Goal: Transaction & Acquisition: Purchase product/service

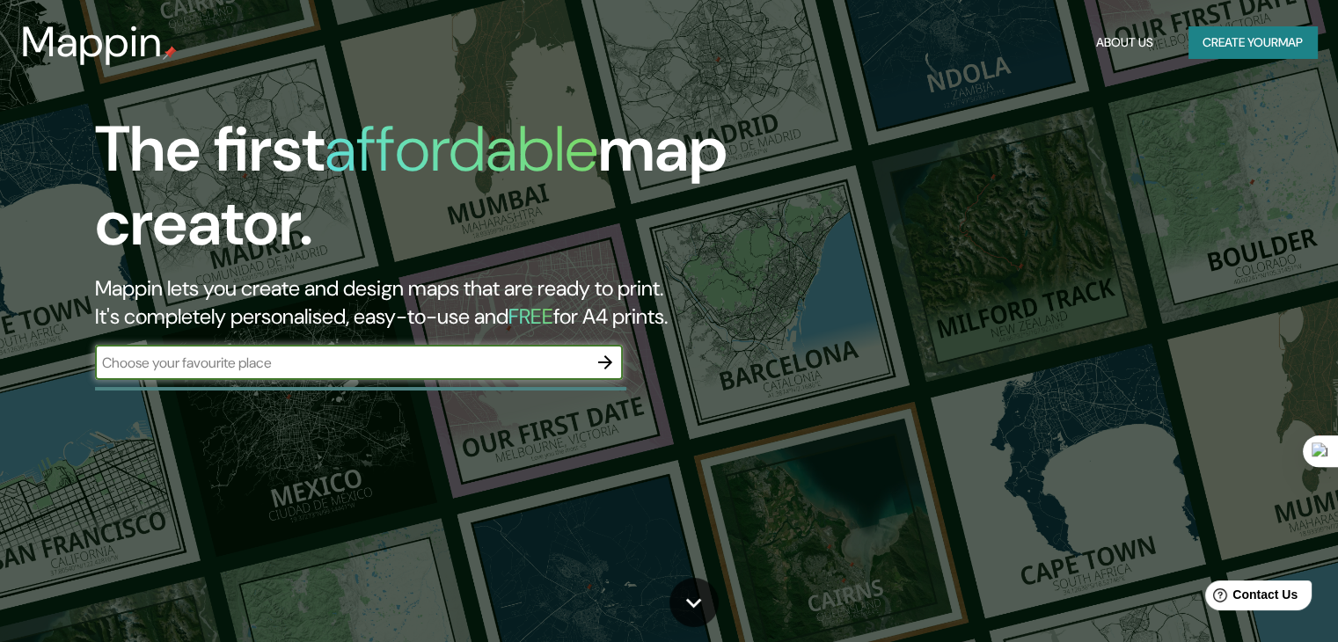
click at [556, 364] on input "text" at bounding box center [341, 363] width 493 height 20
type input "El molino trujillo"
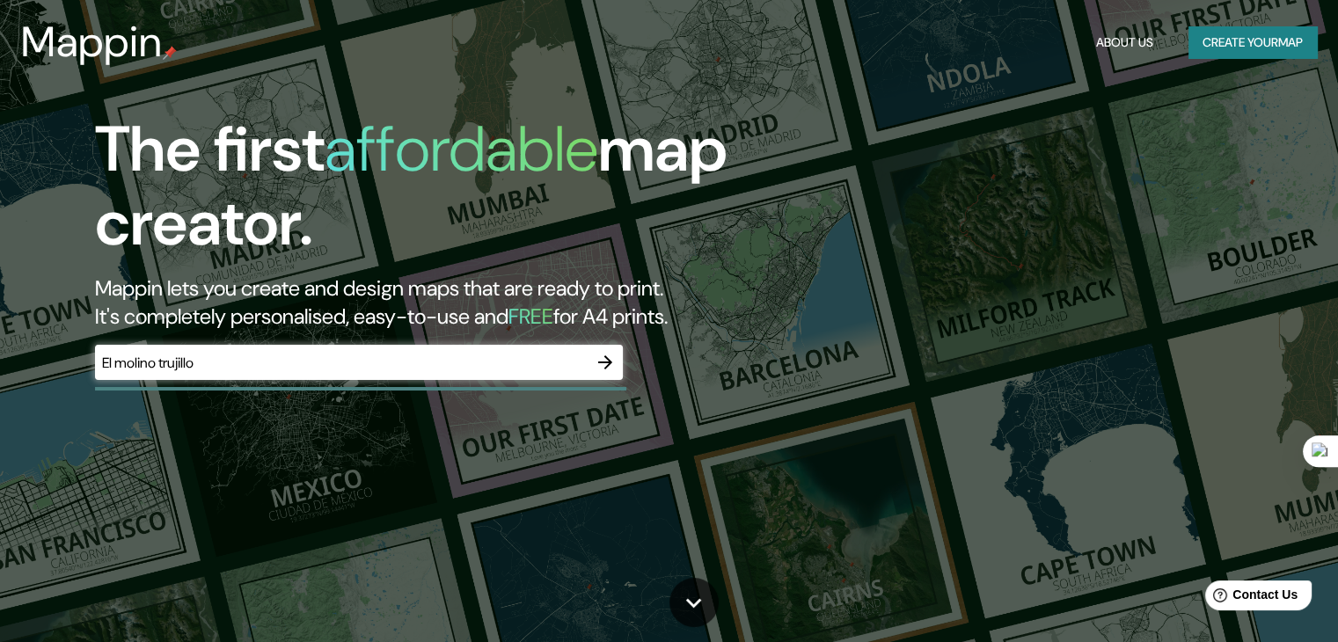
drag, startPoint x: 218, startPoint y: 349, endPoint x: 133, endPoint y: 355, distance: 85.5
click at [148, 355] on div "El molino trujillo ​" at bounding box center [359, 362] width 528 height 35
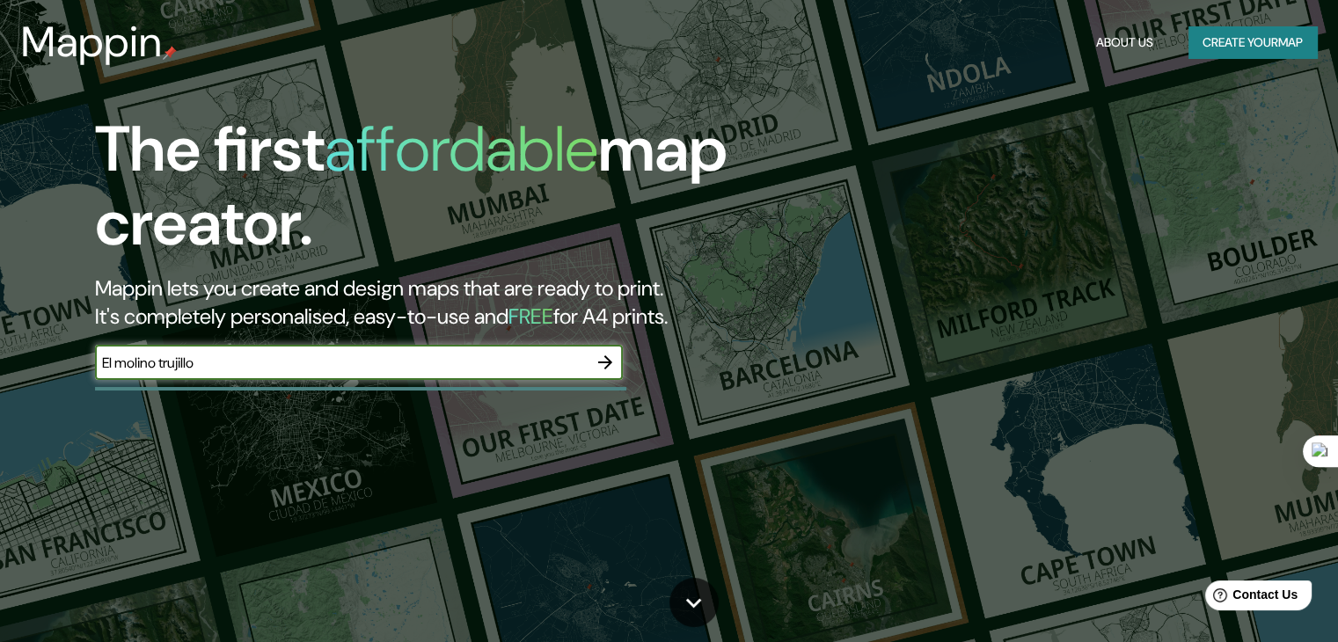
drag, startPoint x: 376, startPoint y: 360, endPoint x: 0, endPoint y: 388, distance: 376.6
click at [0, 388] on div "The first affordable map creator. Mappin lets you create and design maps that a…" at bounding box center [669, 321] width 1338 height 642
type input "Trujillo"
click at [605, 364] on icon "button" at bounding box center [605, 362] width 21 height 21
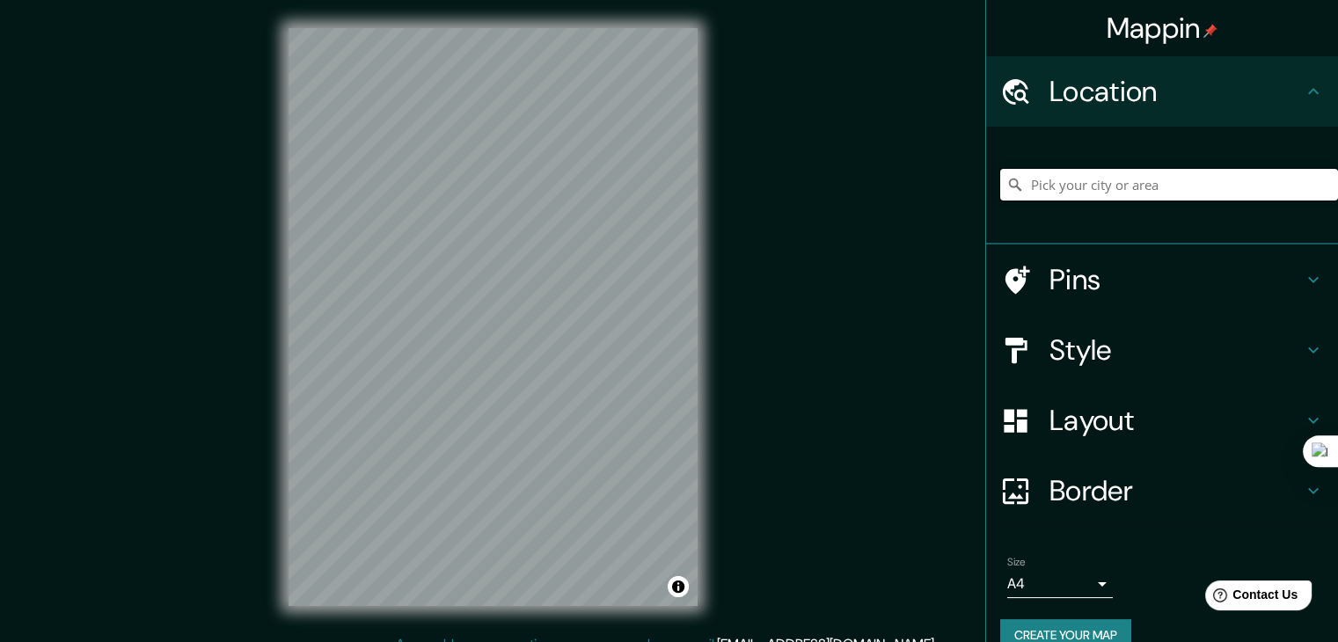
click at [1062, 191] on input "Pick your city or area" at bounding box center [1169, 185] width 338 height 32
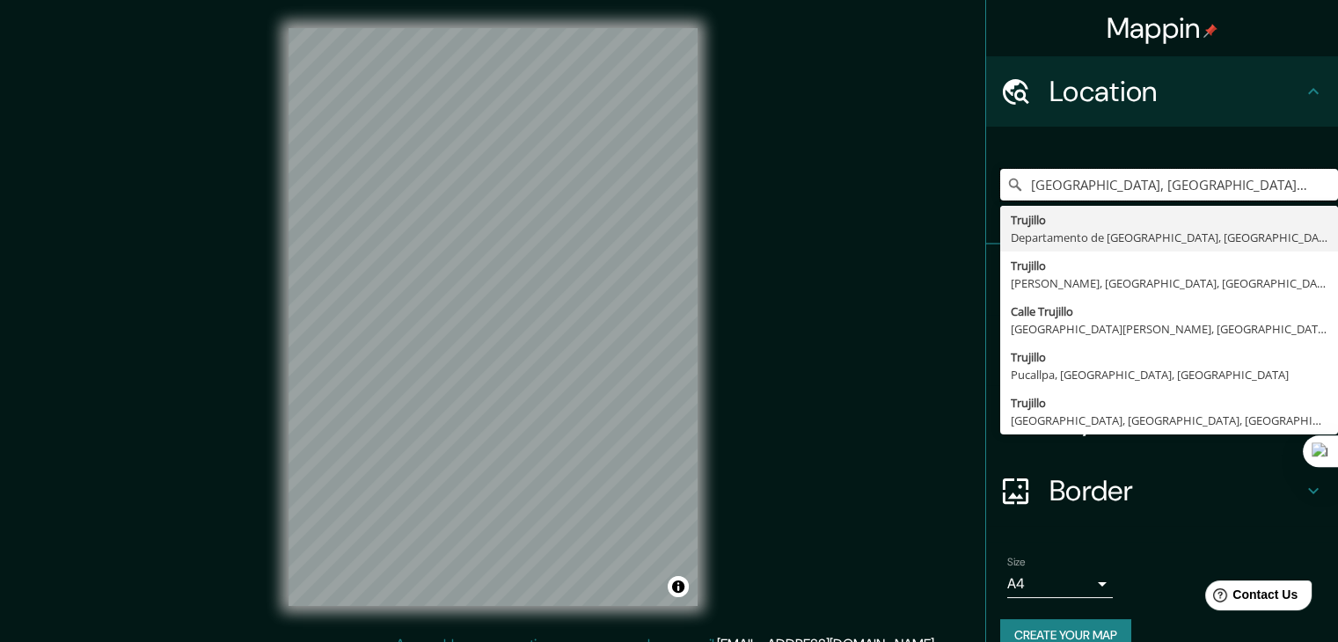
type input "Trujillo, Departamento de La Libertad, Perú"
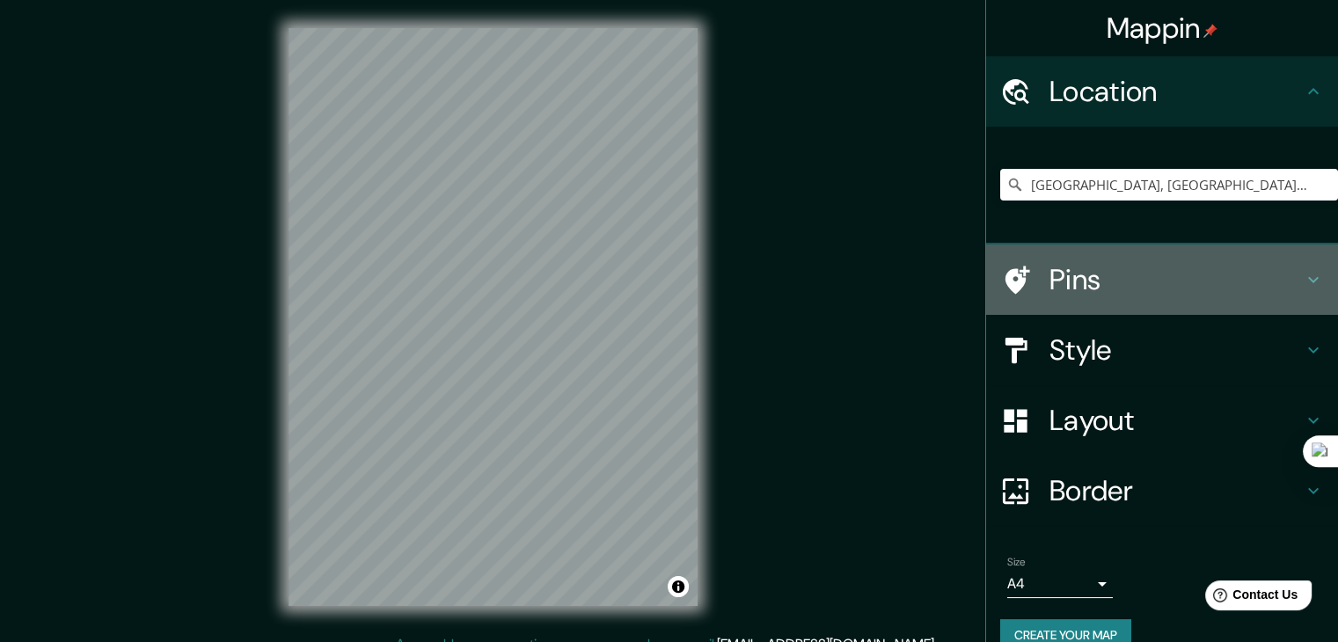
click at [1168, 288] on h4 "Pins" at bounding box center [1175, 279] width 253 height 35
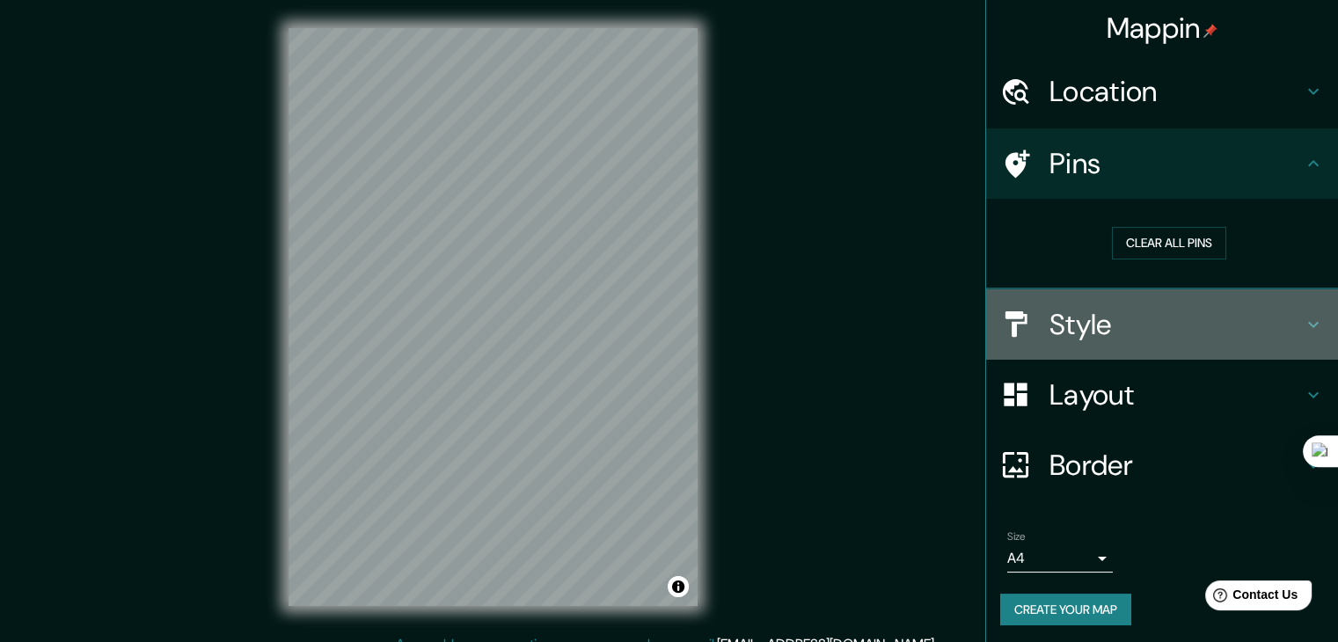
click at [1115, 347] on div "Style" at bounding box center [1162, 324] width 352 height 70
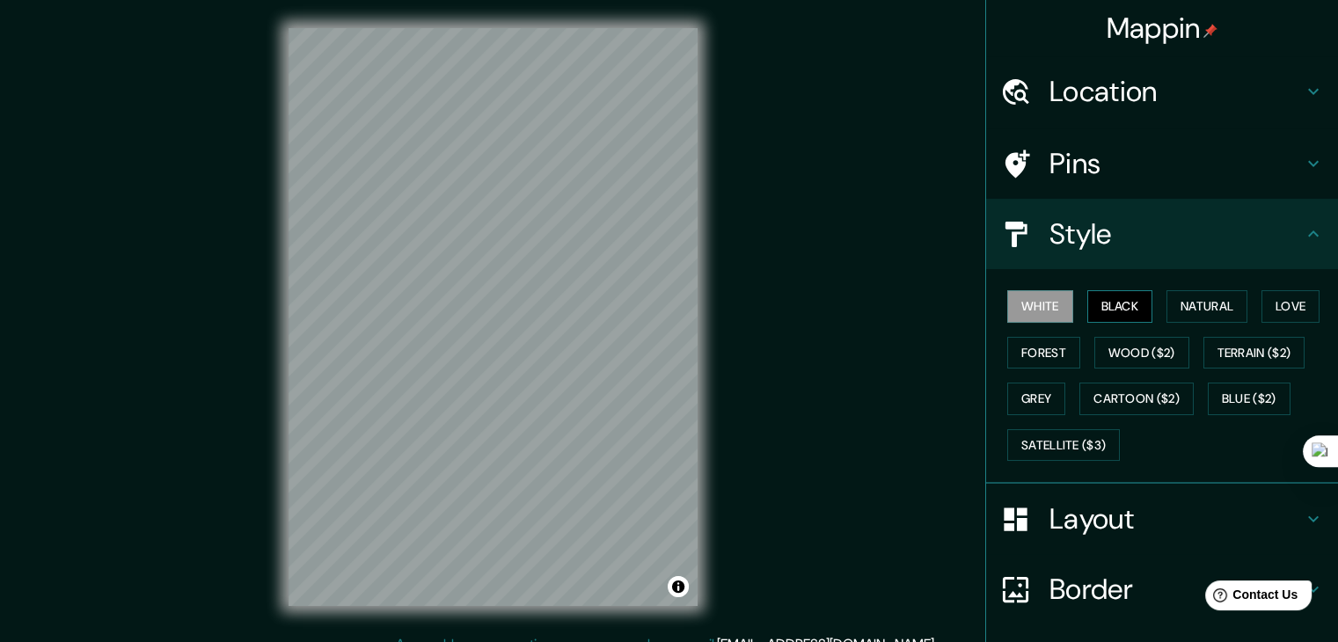
click at [1126, 311] on button "Black" at bounding box center [1120, 306] width 66 height 33
click at [1214, 310] on button "Natural" at bounding box center [1206, 306] width 81 height 33
click at [1244, 310] on div "White Black Natural Love Forest Wood ($2) Terrain ($2) Grey Cartoon ($2) Blue (…" at bounding box center [1169, 375] width 338 height 185
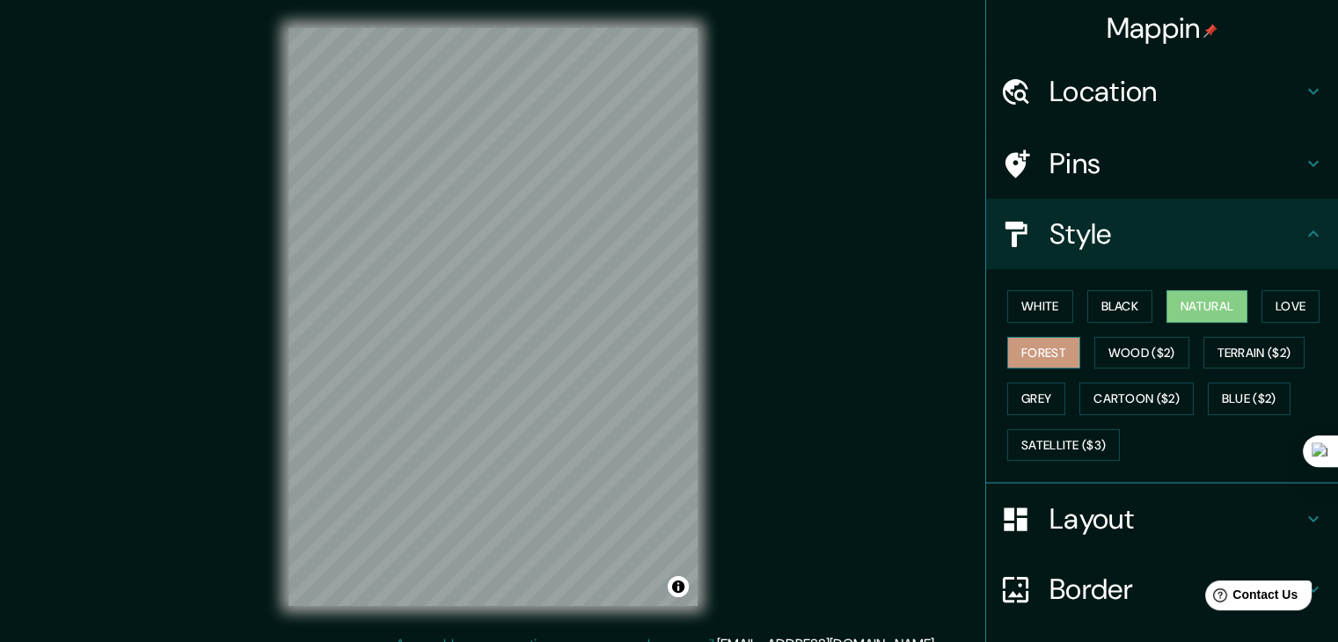
click at [1026, 346] on button "Forest" at bounding box center [1043, 353] width 73 height 33
click at [1126, 348] on button "Wood ($2)" at bounding box center [1141, 353] width 95 height 33
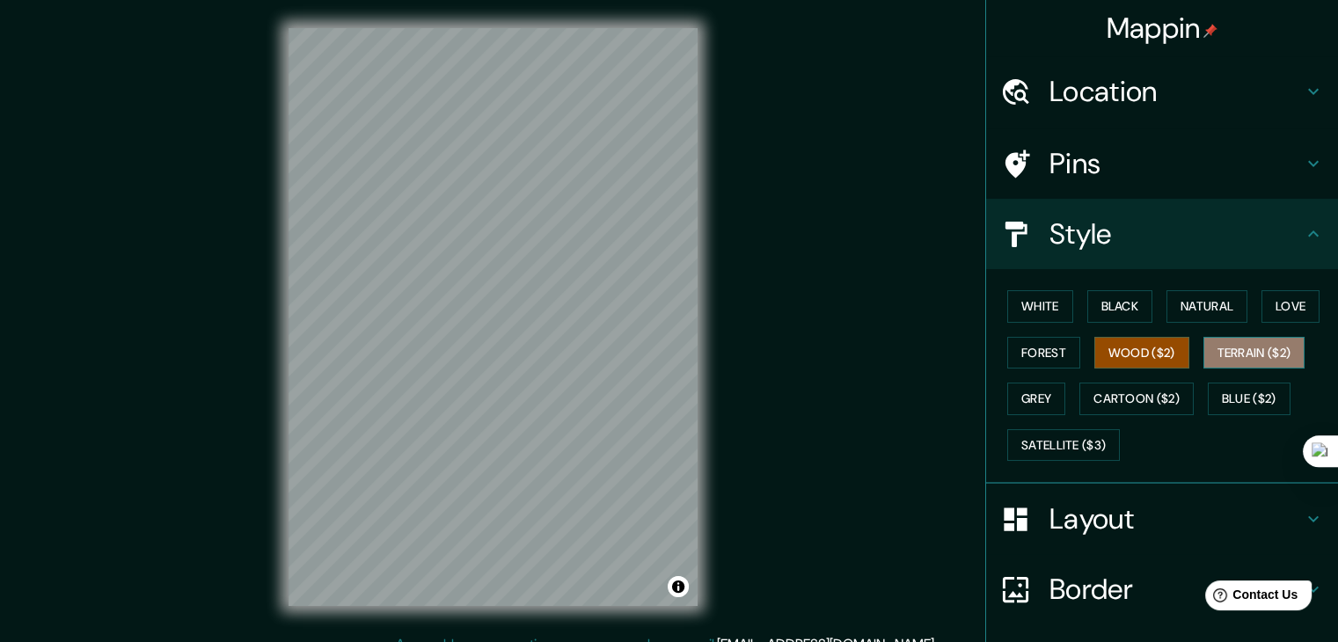
click at [1216, 347] on button "Terrain ($2)" at bounding box center [1254, 353] width 102 height 33
click at [1007, 402] on button "Grey" at bounding box center [1036, 399] width 58 height 33
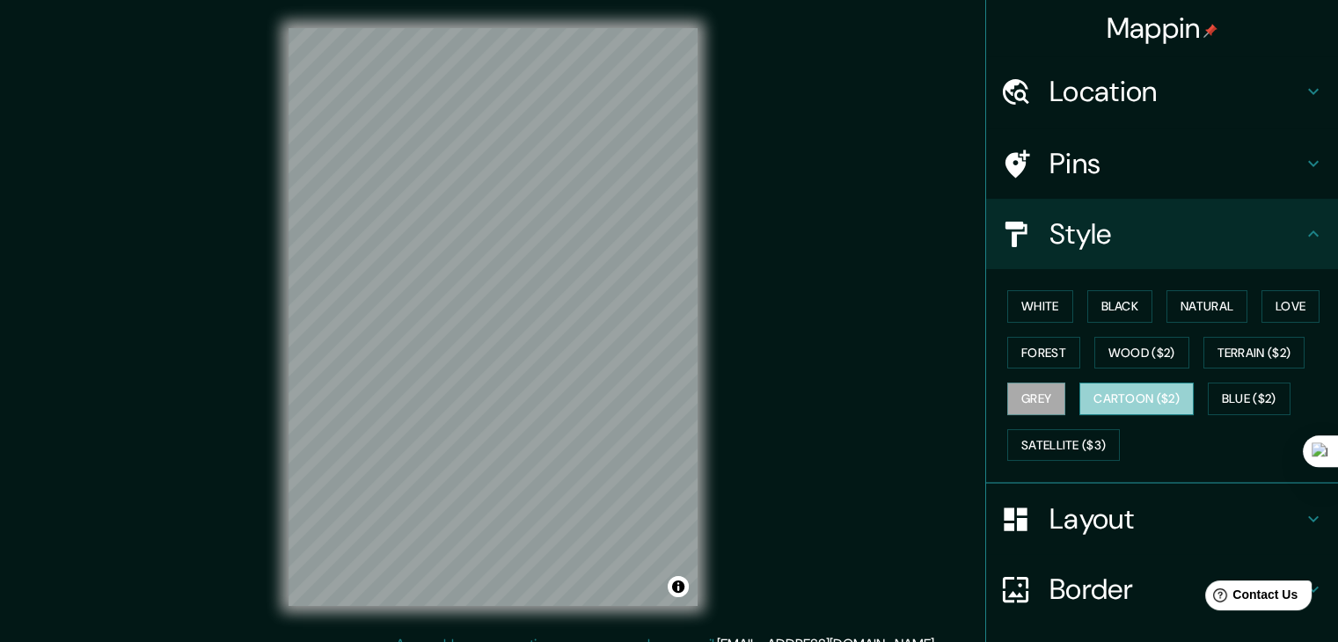
click at [1113, 395] on button "Cartoon ($2)" at bounding box center [1136, 399] width 114 height 33
click at [1242, 390] on button "Blue ($2)" at bounding box center [1249, 399] width 83 height 33
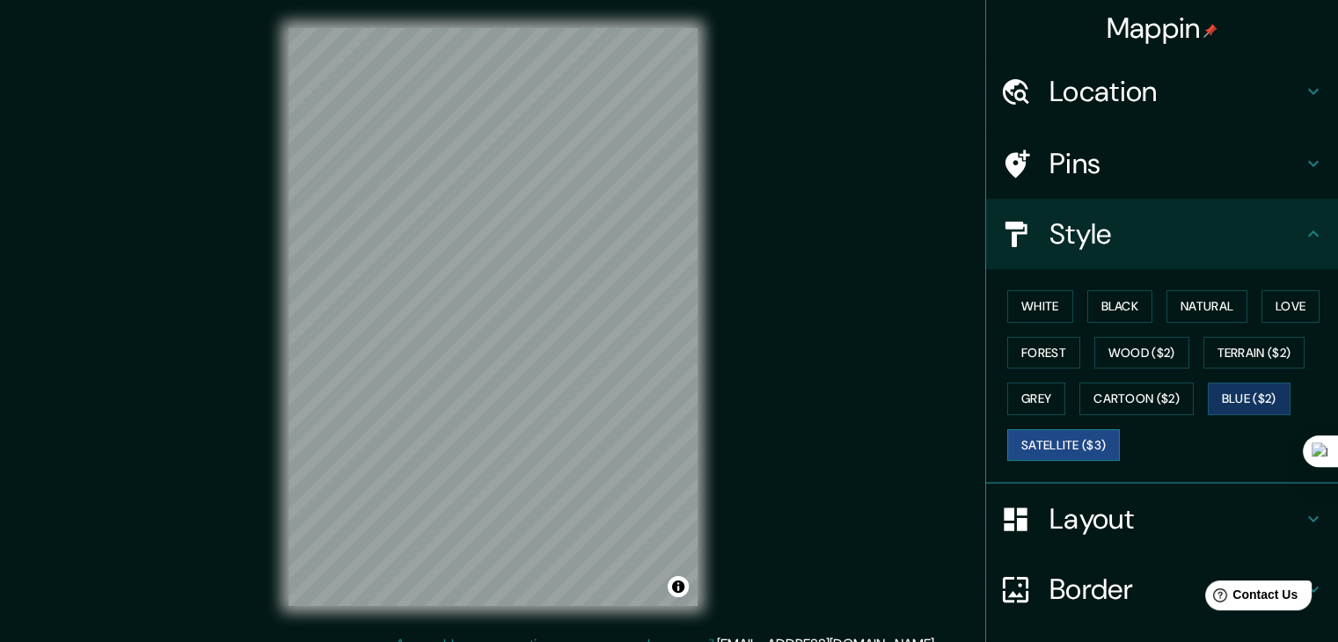
click at [1059, 442] on button "Satellite ($3)" at bounding box center [1063, 445] width 113 height 33
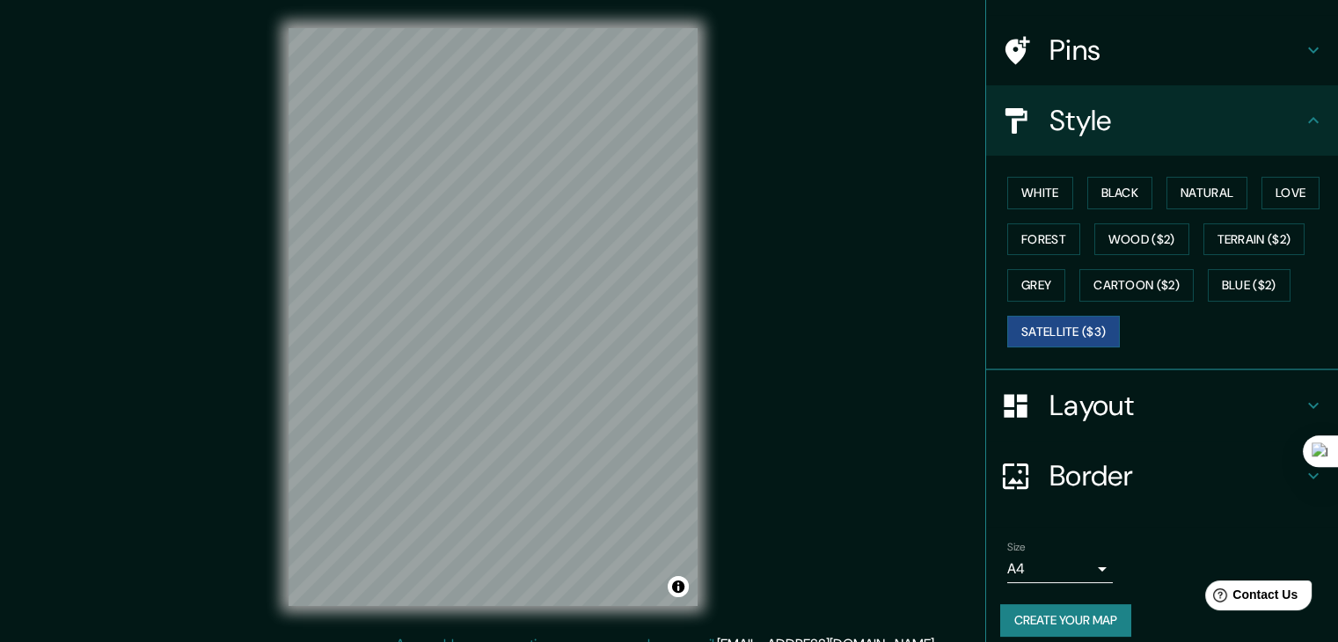
scroll to position [127, 0]
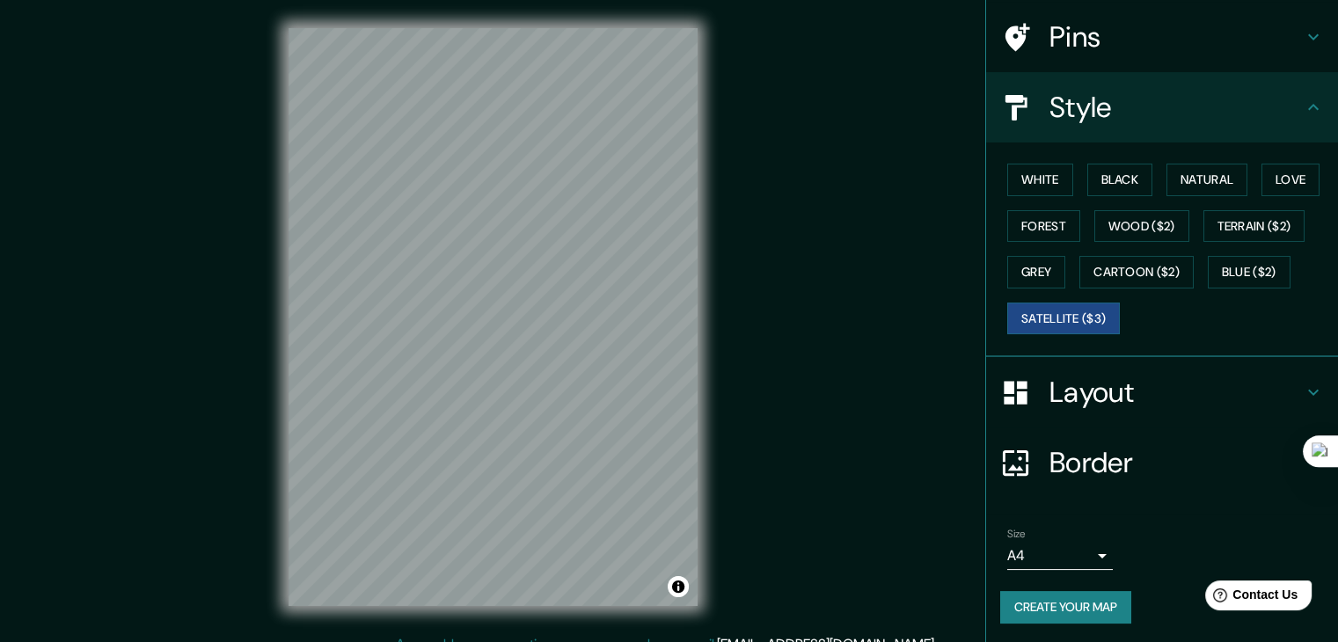
click at [1098, 380] on h4 "Layout" at bounding box center [1175, 392] width 253 height 35
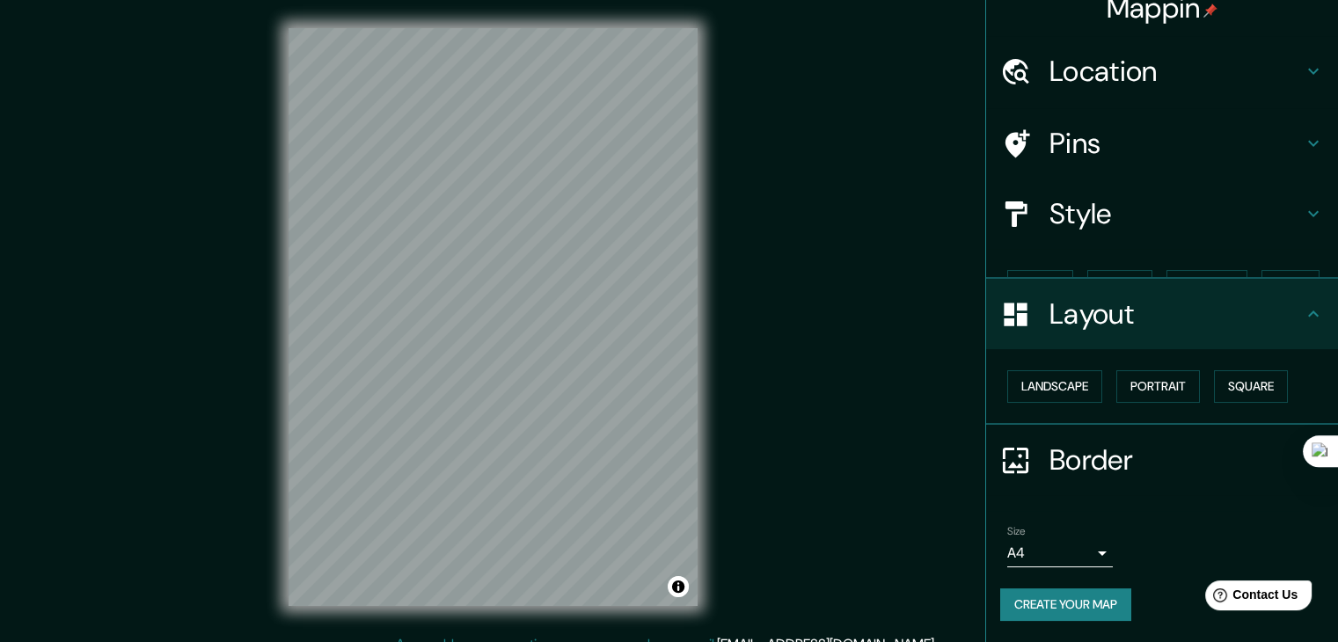
scroll to position [0, 0]
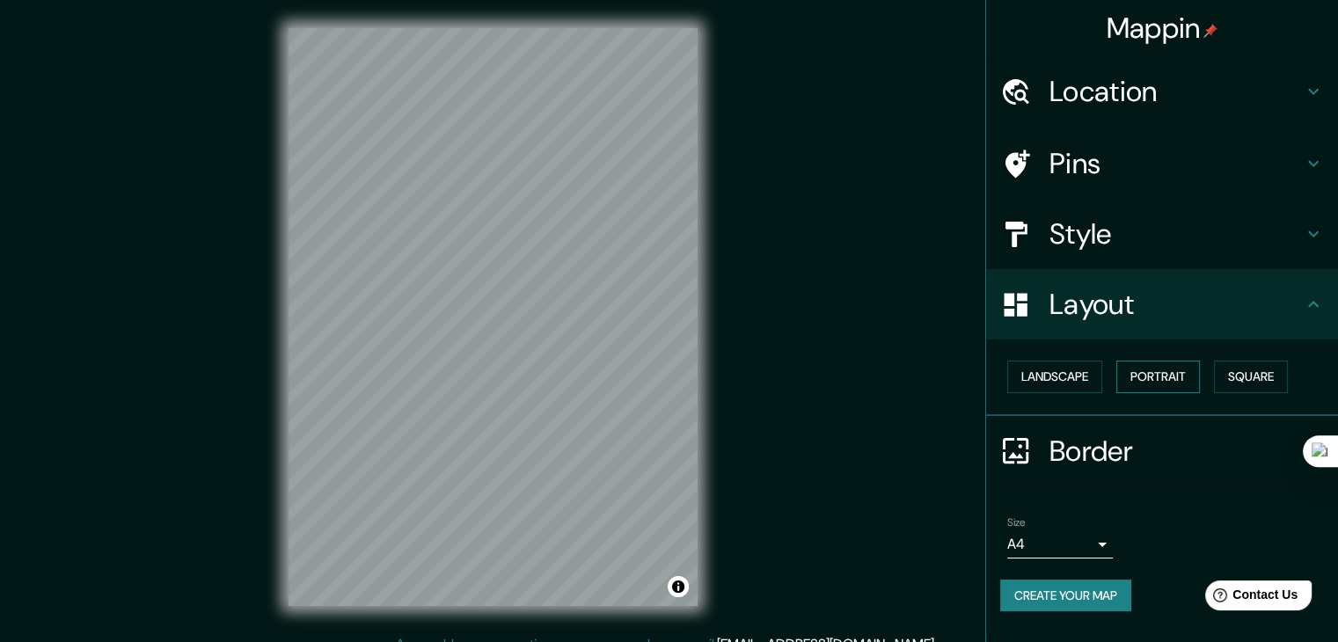
click at [1150, 382] on button "Portrait" at bounding box center [1158, 377] width 84 height 33
click at [1062, 377] on button "Landscape" at bounding box center [1054, 377] width 95 height 33
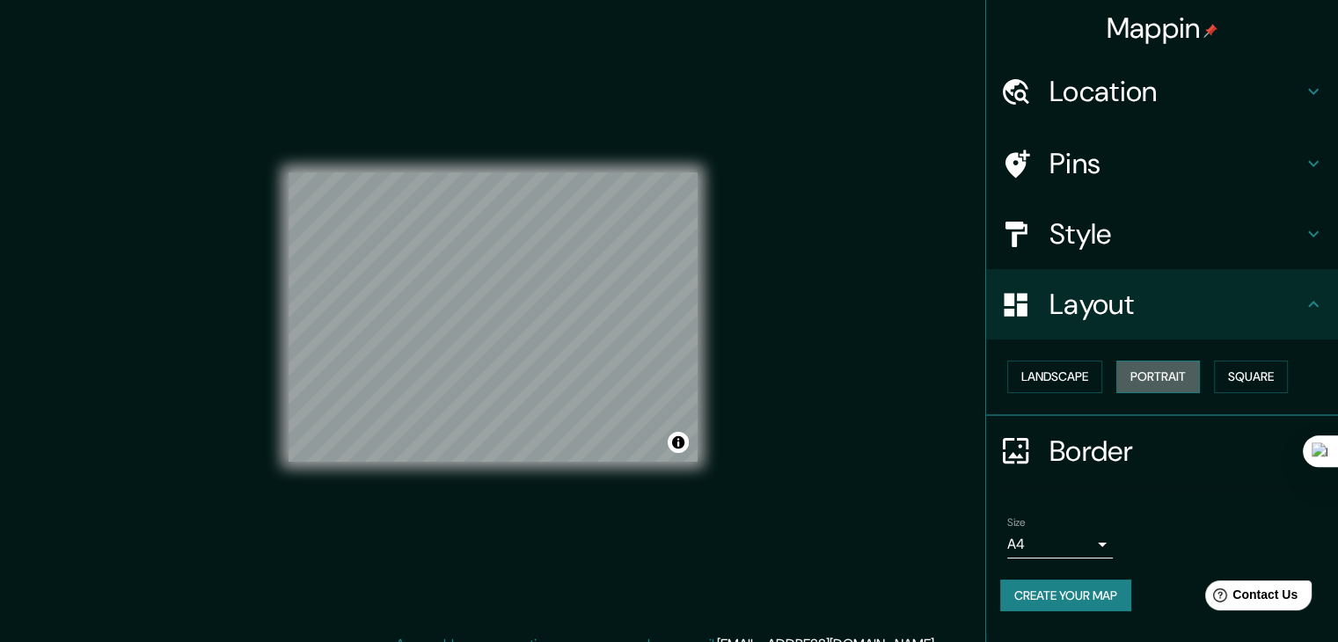
click at [1200, 377] on button "Portrait" at bounding box center [1158, 377] width 84 height 33
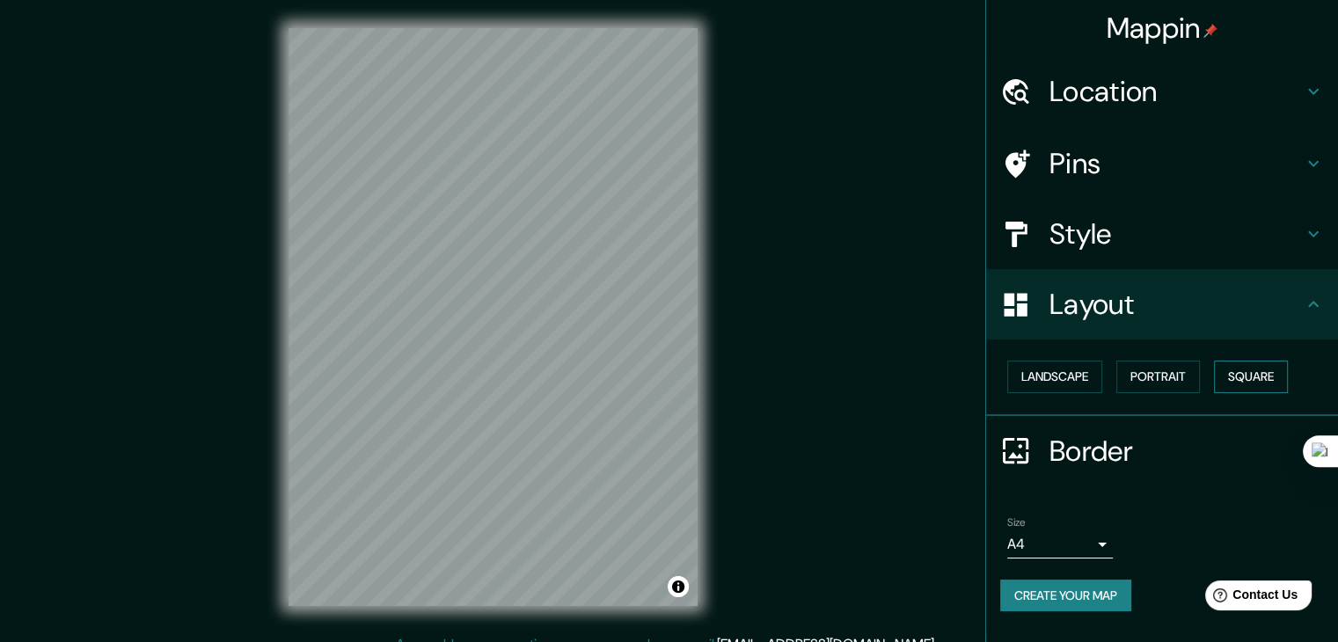
click at [1266, 375] on button "Square" at bounding box center [1251, 377] width 74 height 33
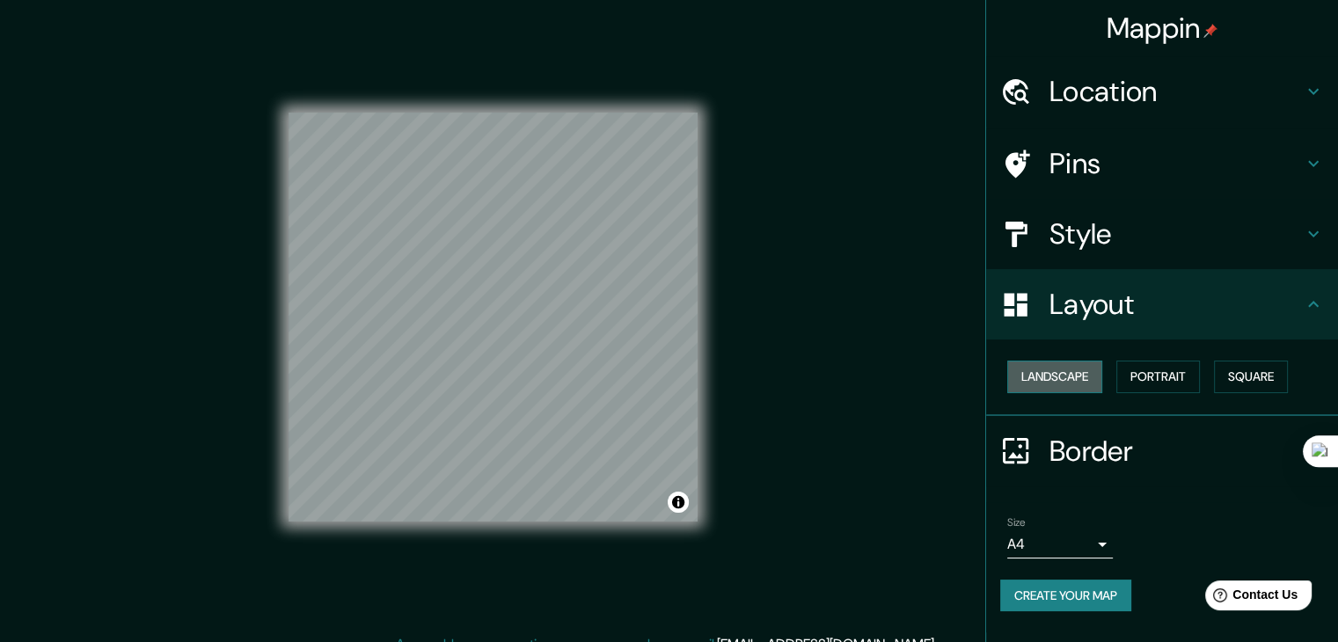
click at [1059, 364] on button "Landscape" at bounding box center [1054, 377] width 95 height 33
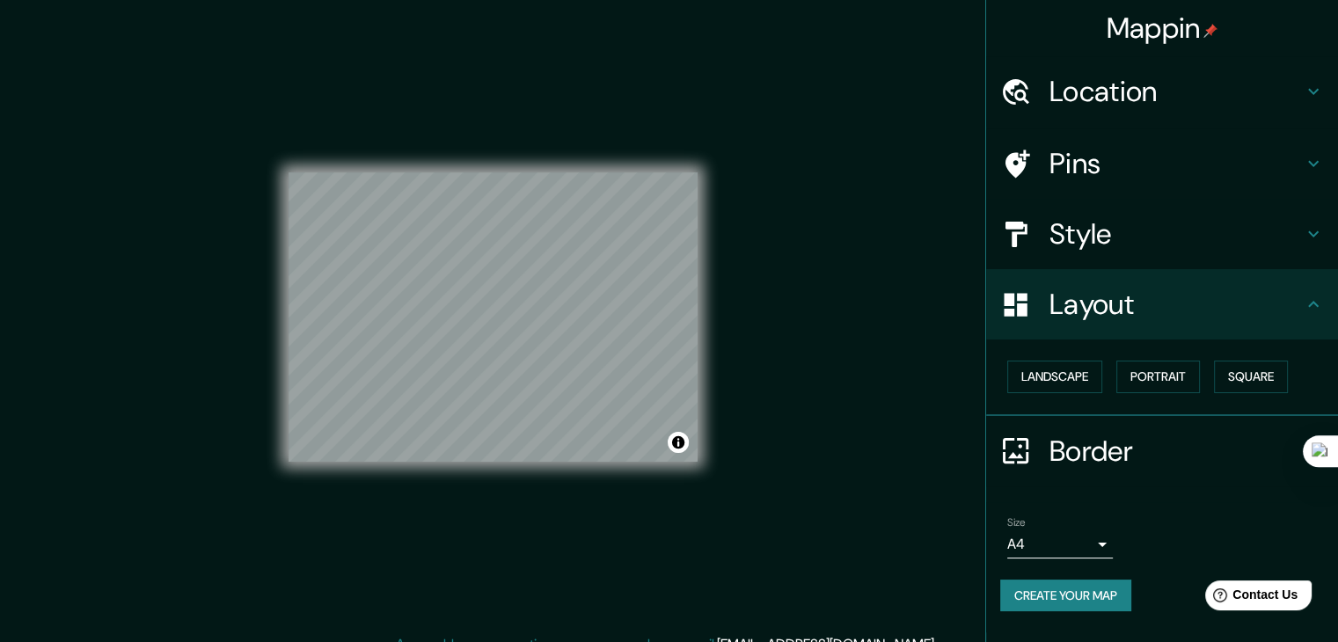
click at [1094, 138] on div "Pins" at bounding box center [1162, 163] width 352 height 70
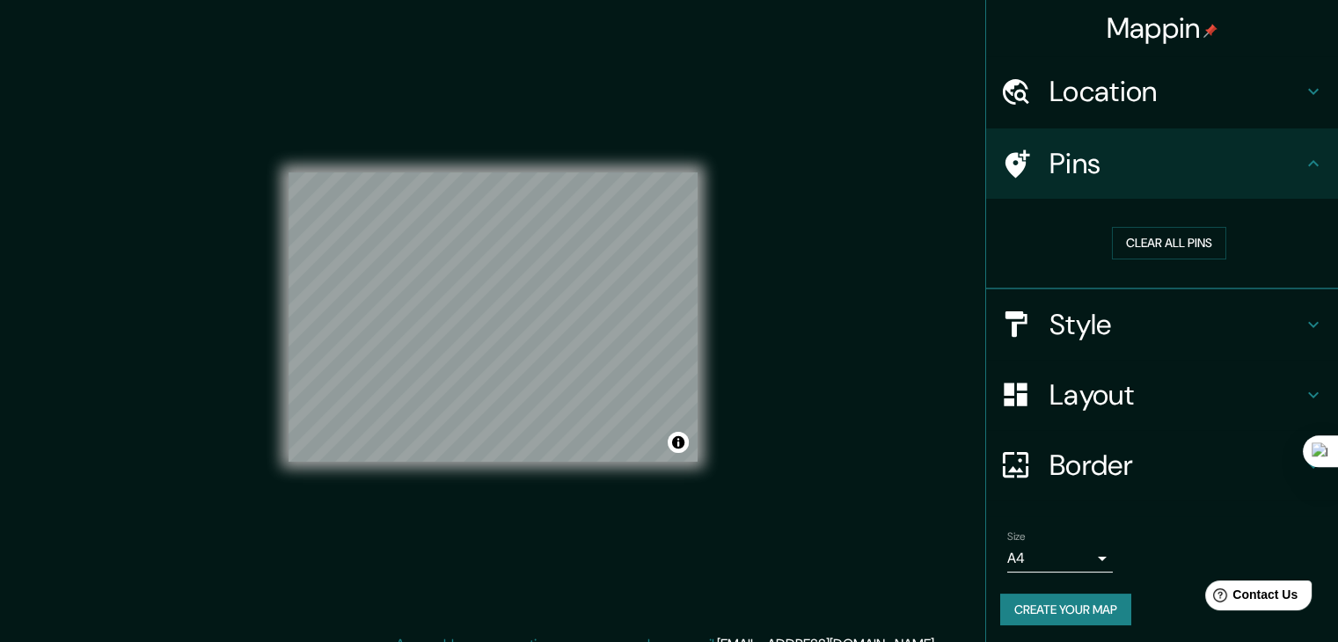
click at [1133, 84] on h4 "Location" at bounding box center [1175, 91] width 253 height 35
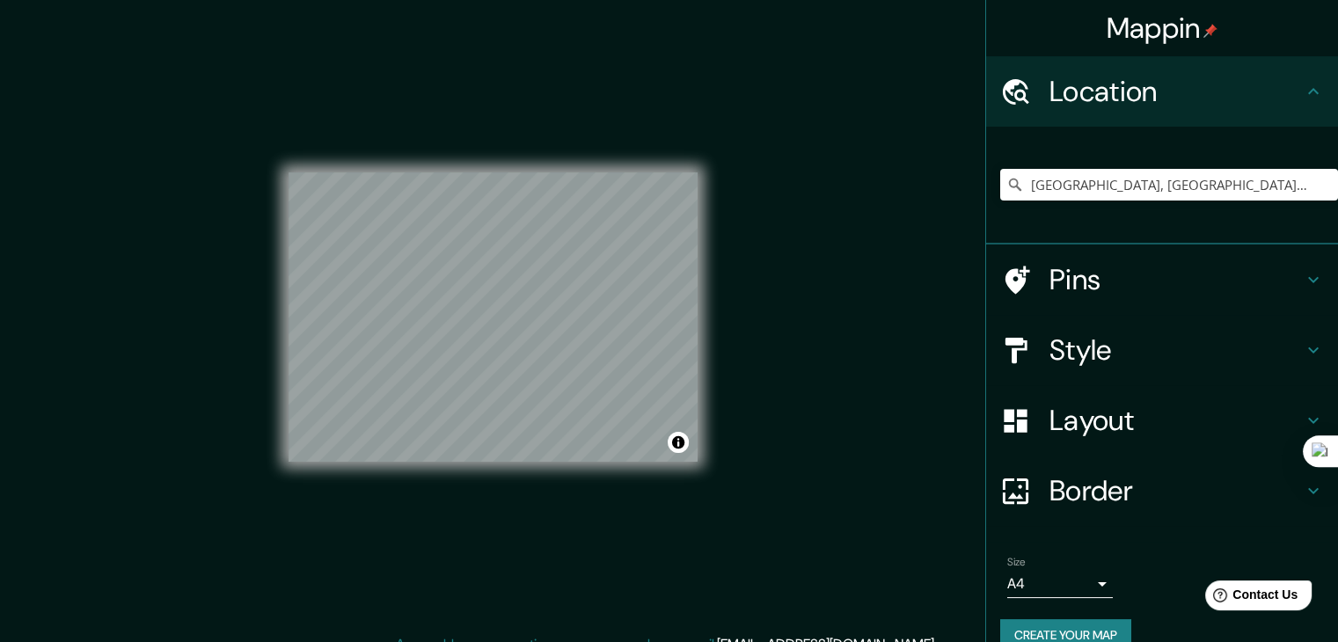
click at [1119, 337] on h4 "Style" at bounding box center [1175, 349] width 253 height 35
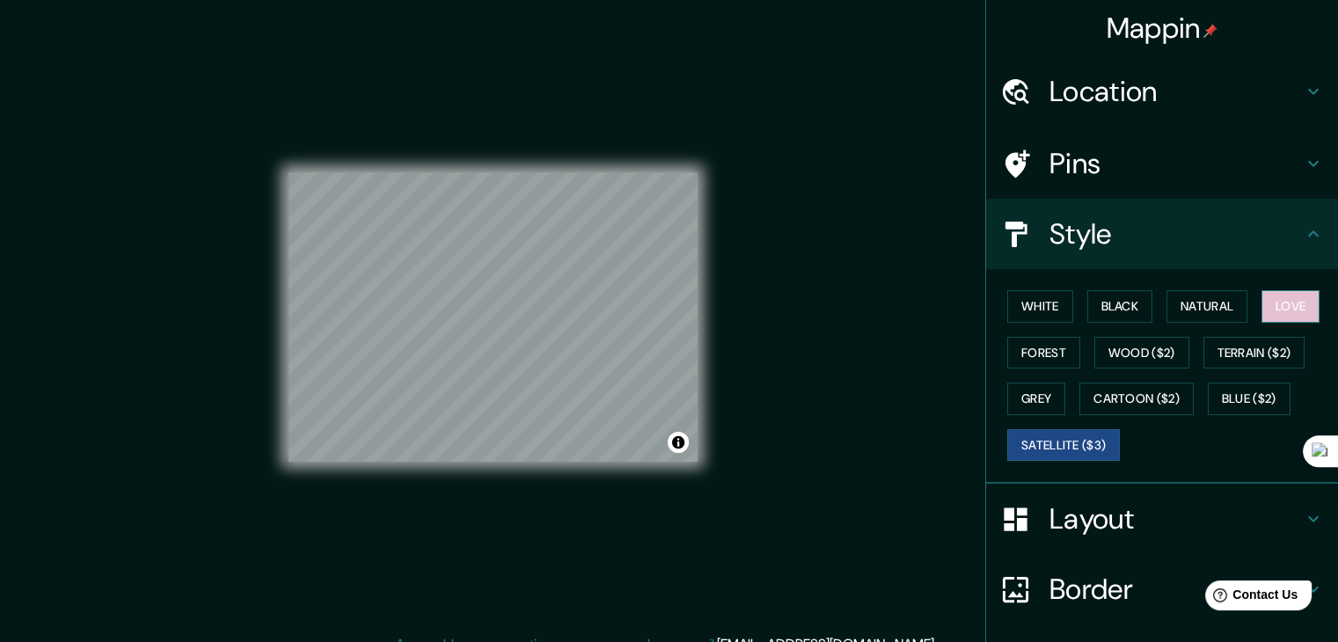
click at [1281, 310] on button "Love" at bounding box center [1290, 306] width 58 height 33
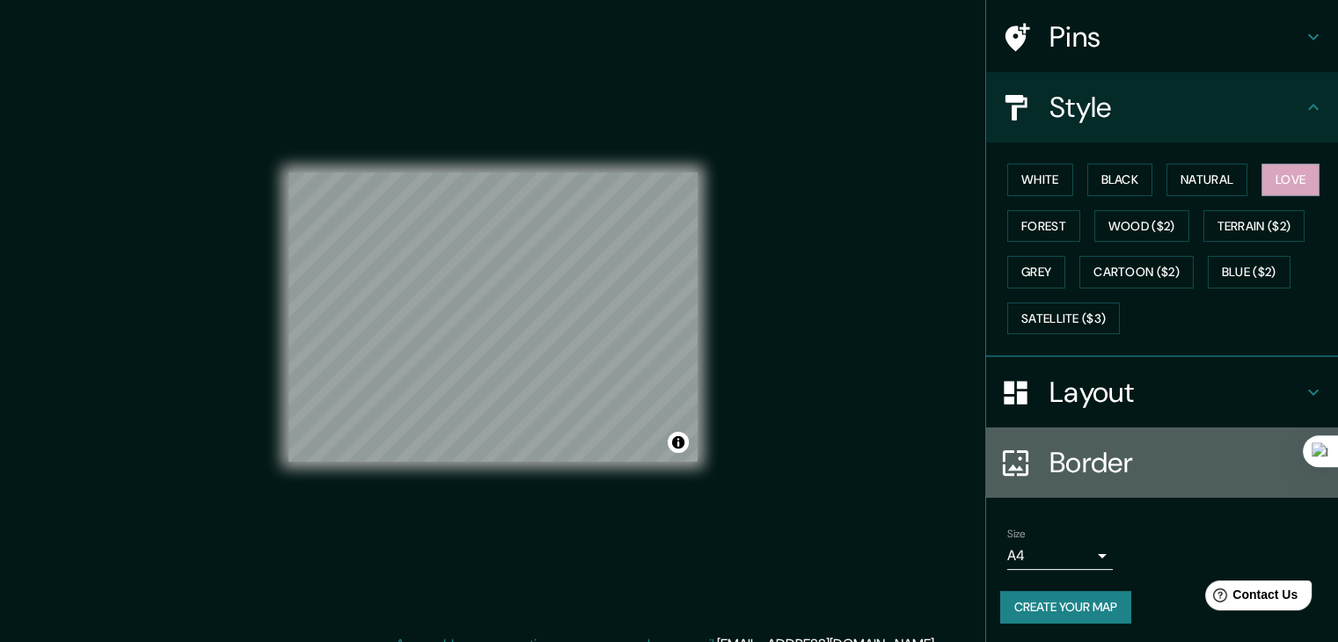
click at [1072, 457] on h4 "Border" at bounding box center [1175, 462] width 253 height 35
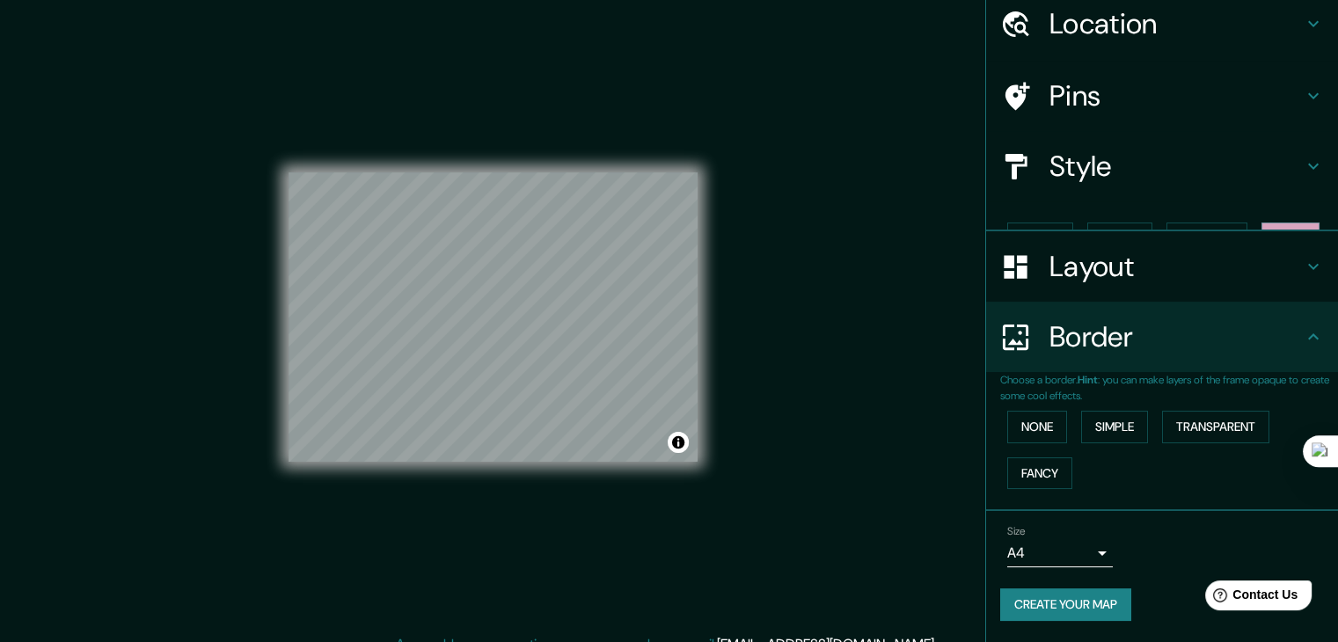
scroll to position [37, 0]
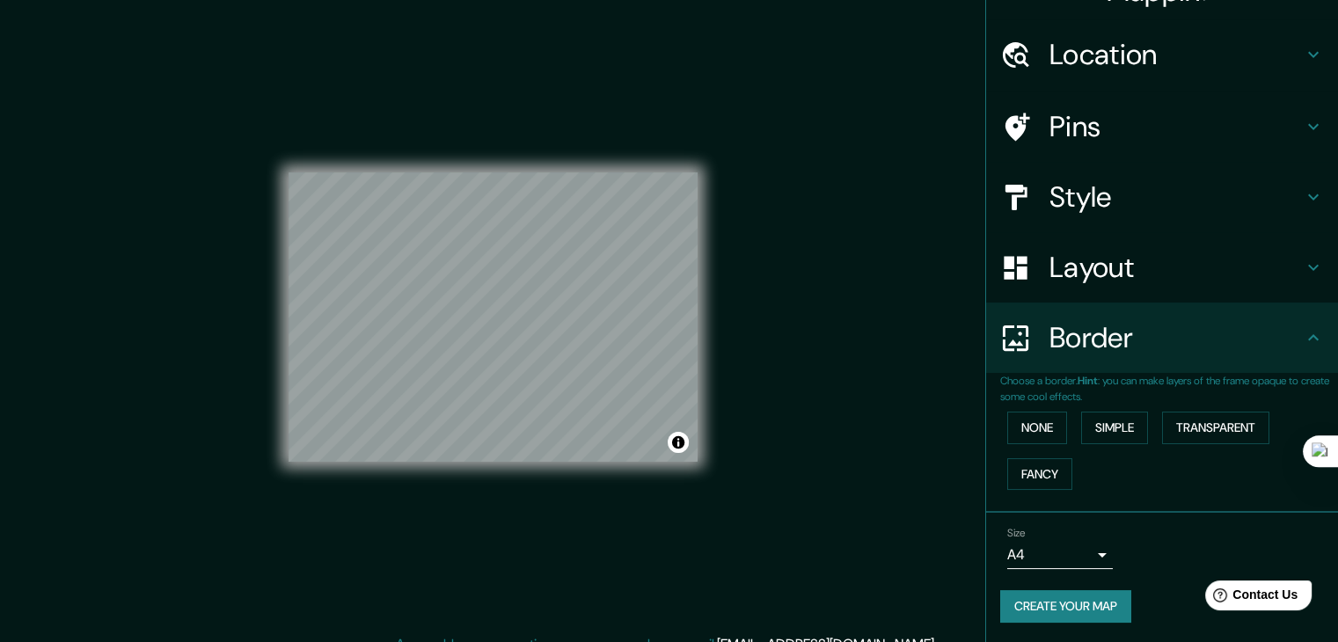
click at [1076, 271] on h4 "Layout" at bounding box center [1175, 267] width 253 height 35
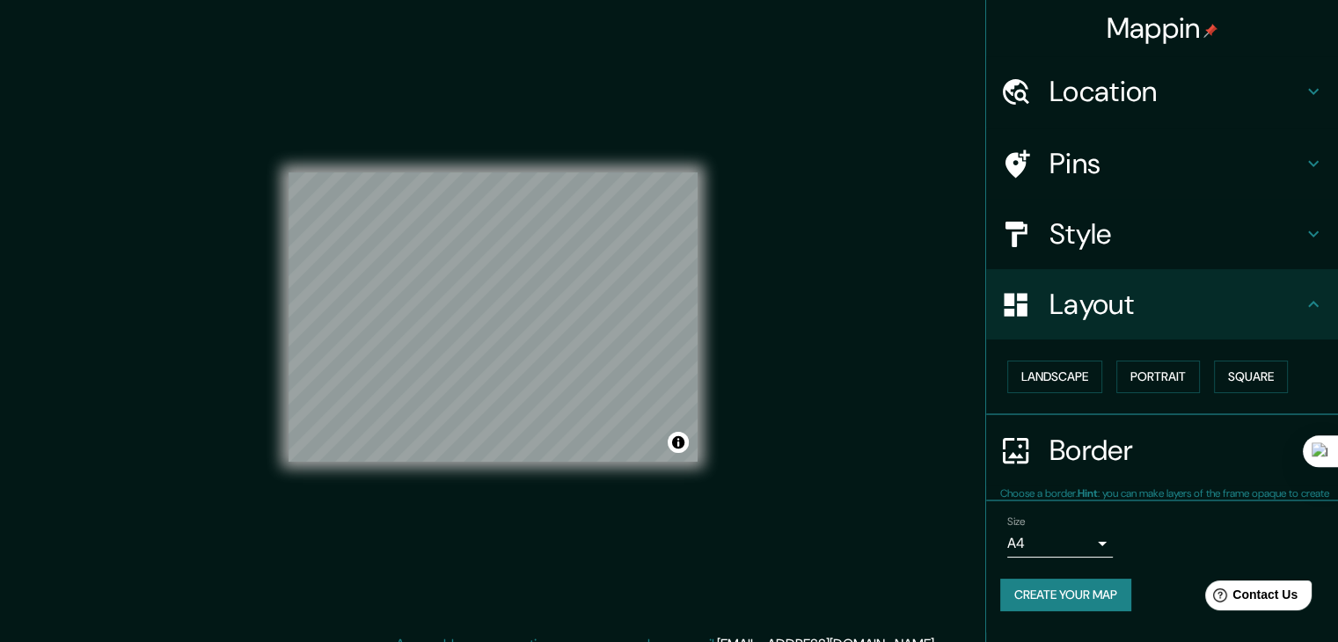
scroll to position [0, 0]
click at [1088, 381] on button "Landscape" at bounding box center [1054, 377] width 95 height 33
click at [1183, 370] on button "Portrait" at bounding box center [1158, 377] width 84 height 33
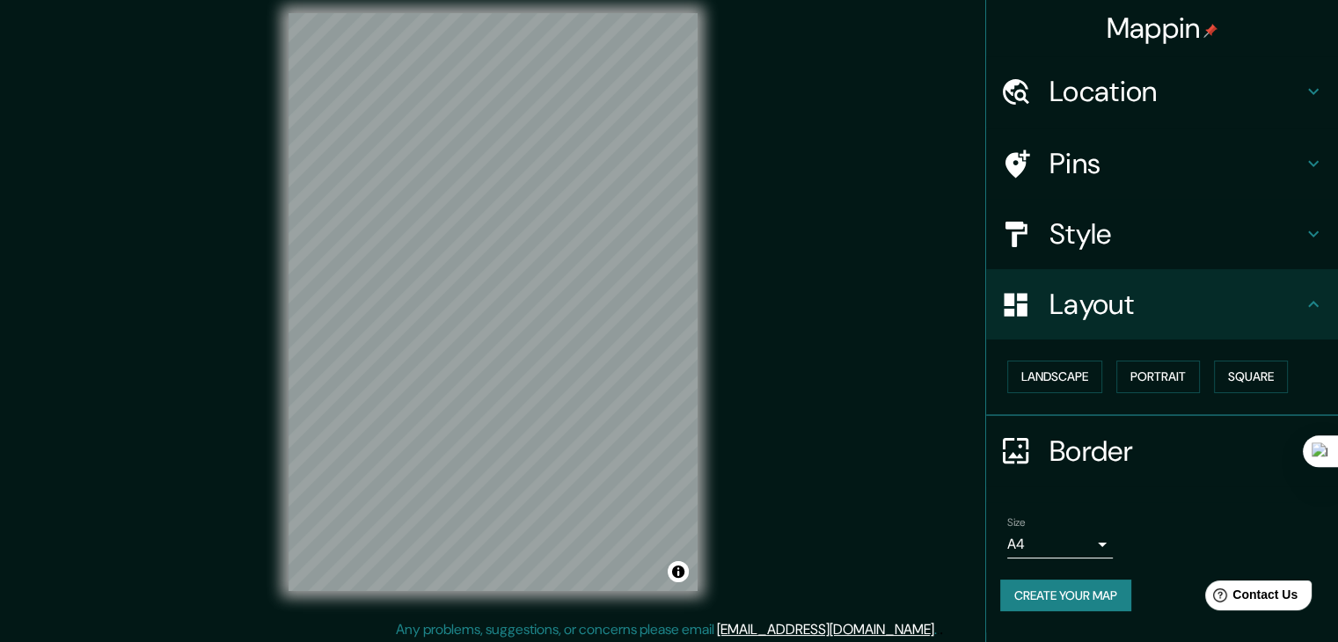
scroll to position [20, 0]
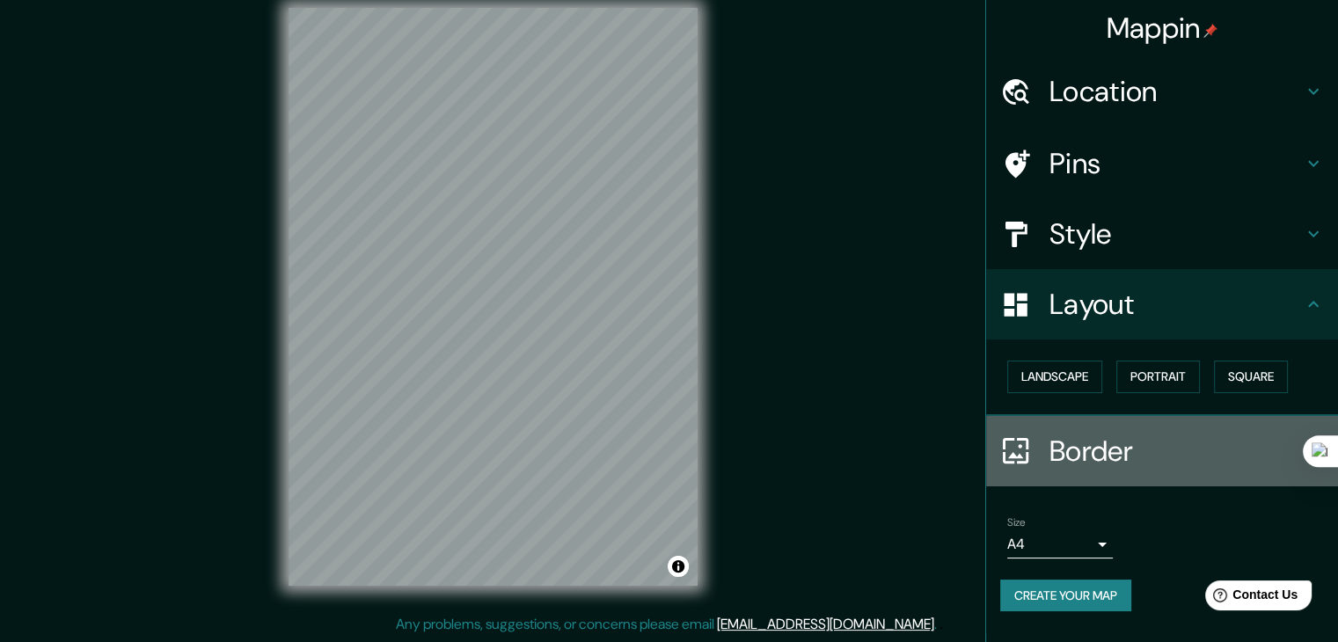
click at [1101, 426] on div "Border" at bounding box center [1162, 451] width 352 height 70
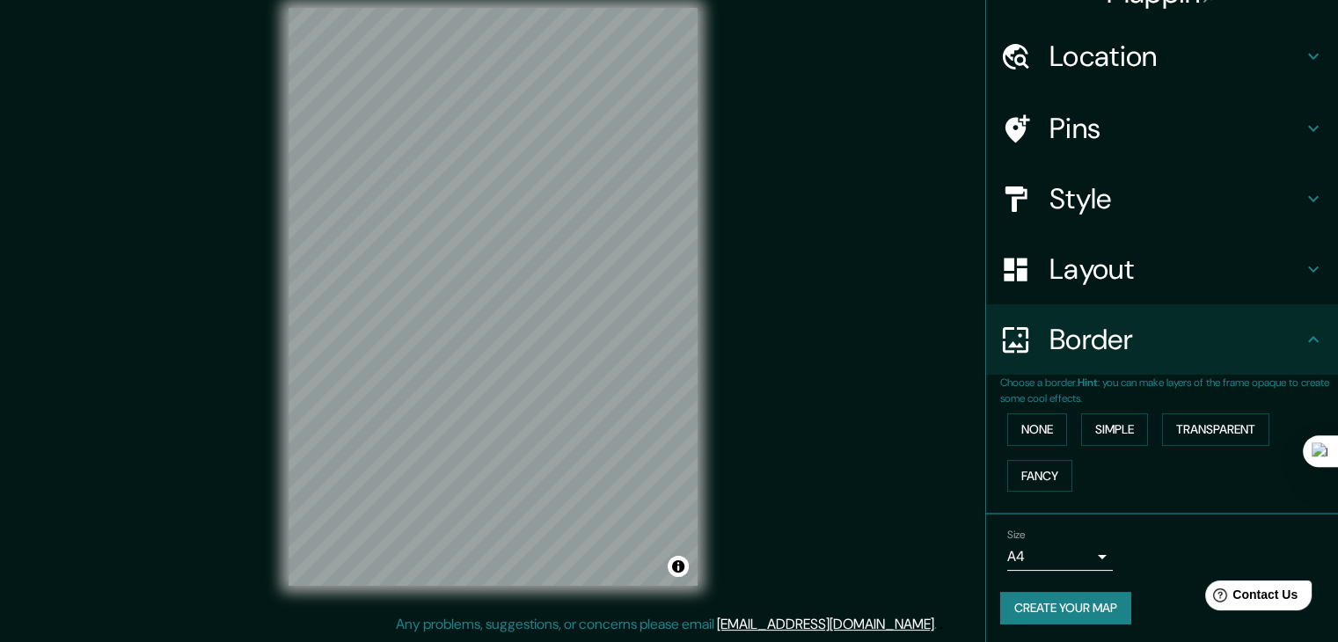
scroll to position [37, 0]
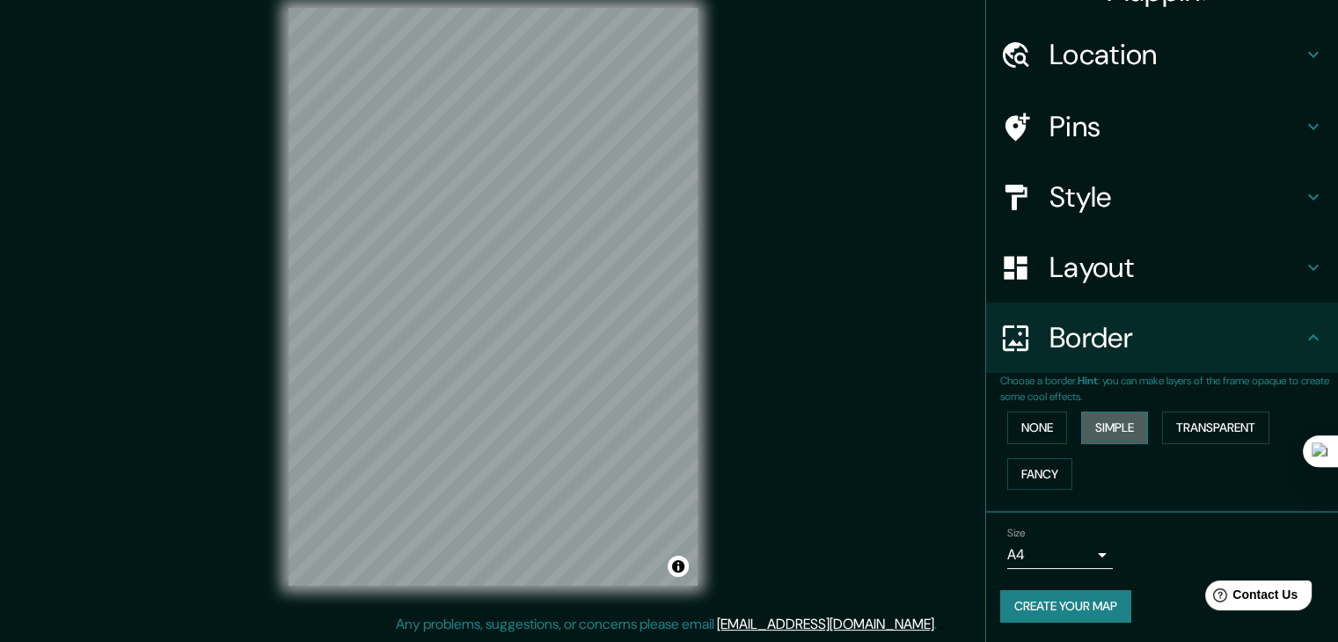
click at [1117, 416] on button "Simple" at bounding box center [1114, 428] width 67 height 33
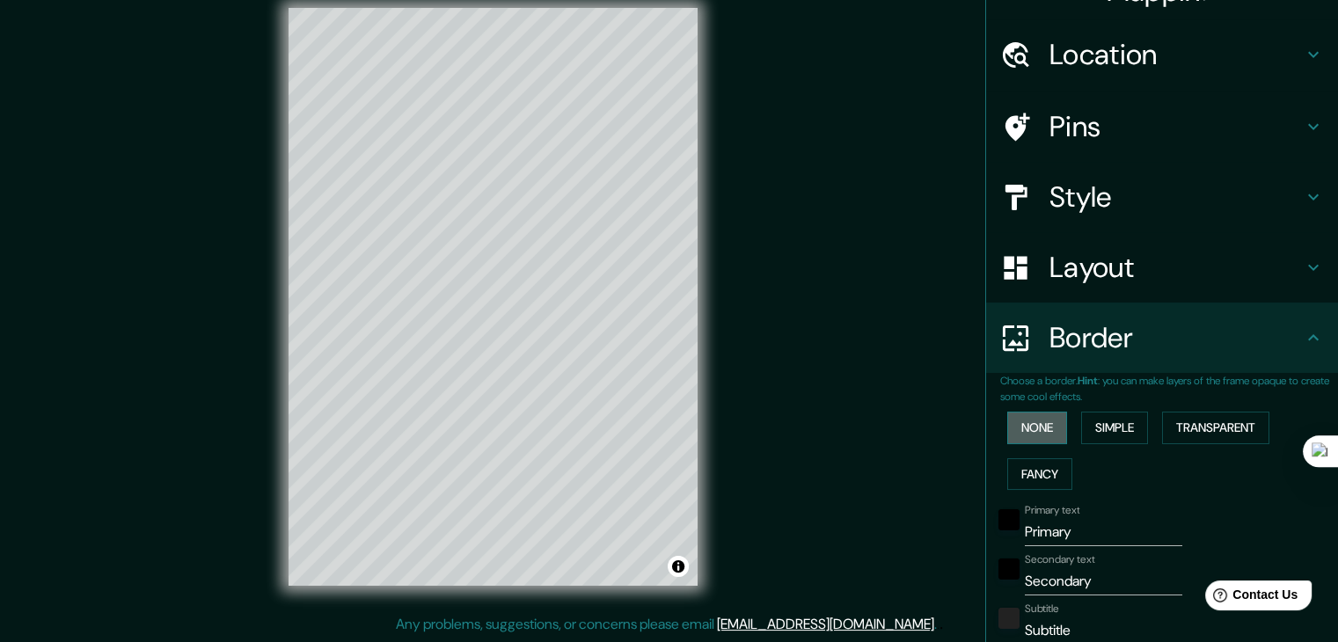
click at [1054, 423] on button "None" at bounding box center [1037, 428] width 60 height 33
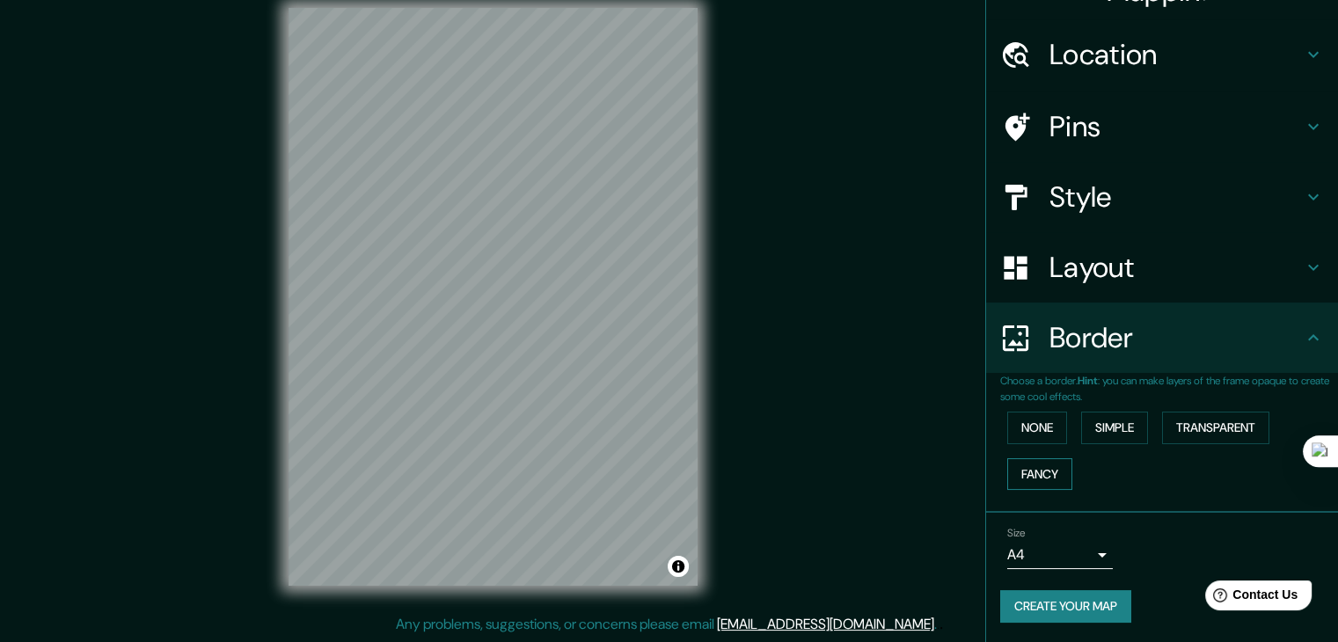
click at [1044, 475] on button "Fancy" at bounding box center [1039, 474] width 65 height 33
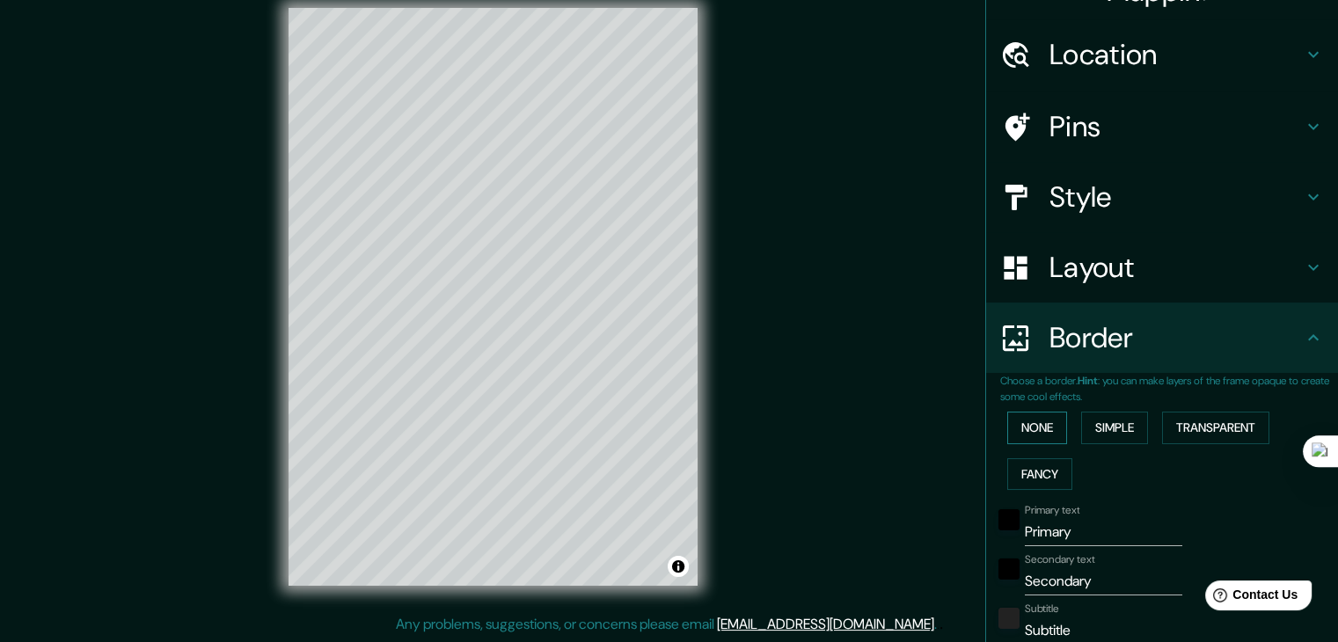
click at [1026, 423] on button "None" at bounding box center [1037, 428] width 60 height 33
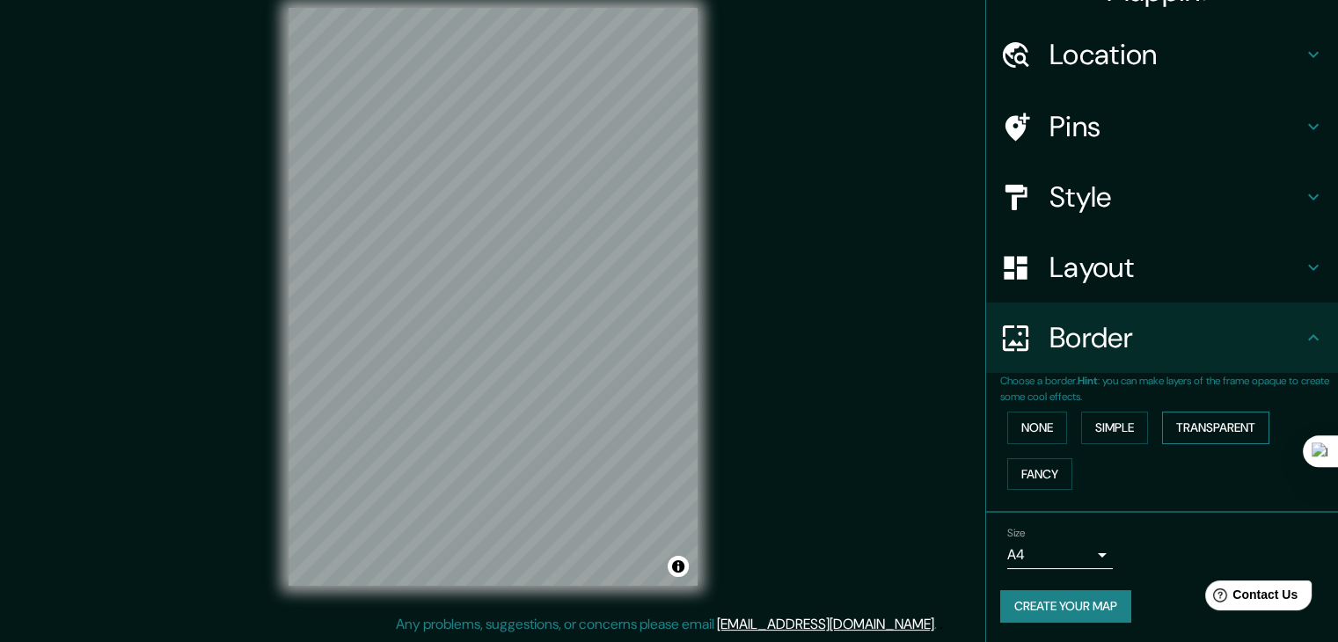
click at [1210, 436] on button "Transparent" at bounding box center [1215, 428] width 107 height 33
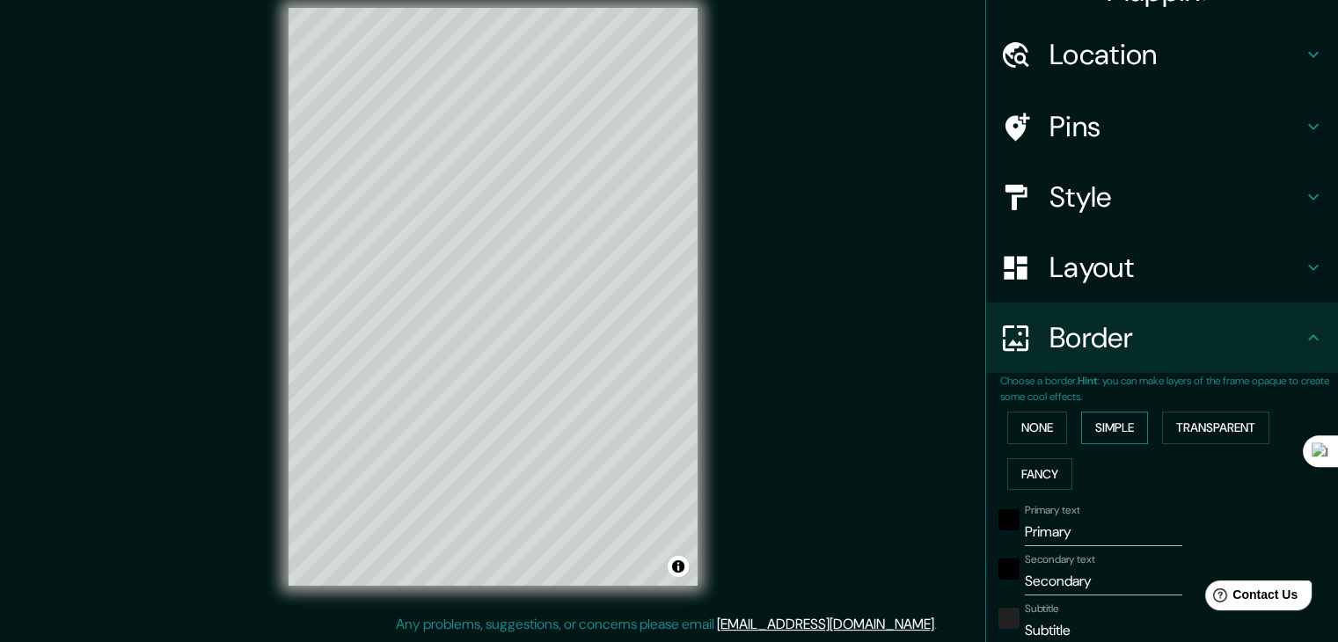
click at [1113, 420] on button "Simple" at bounding box center [1114, 428] width 67 height 33
click at [1036, 434] on button "None" at bounding box center [1037, 428] width 60 height 33
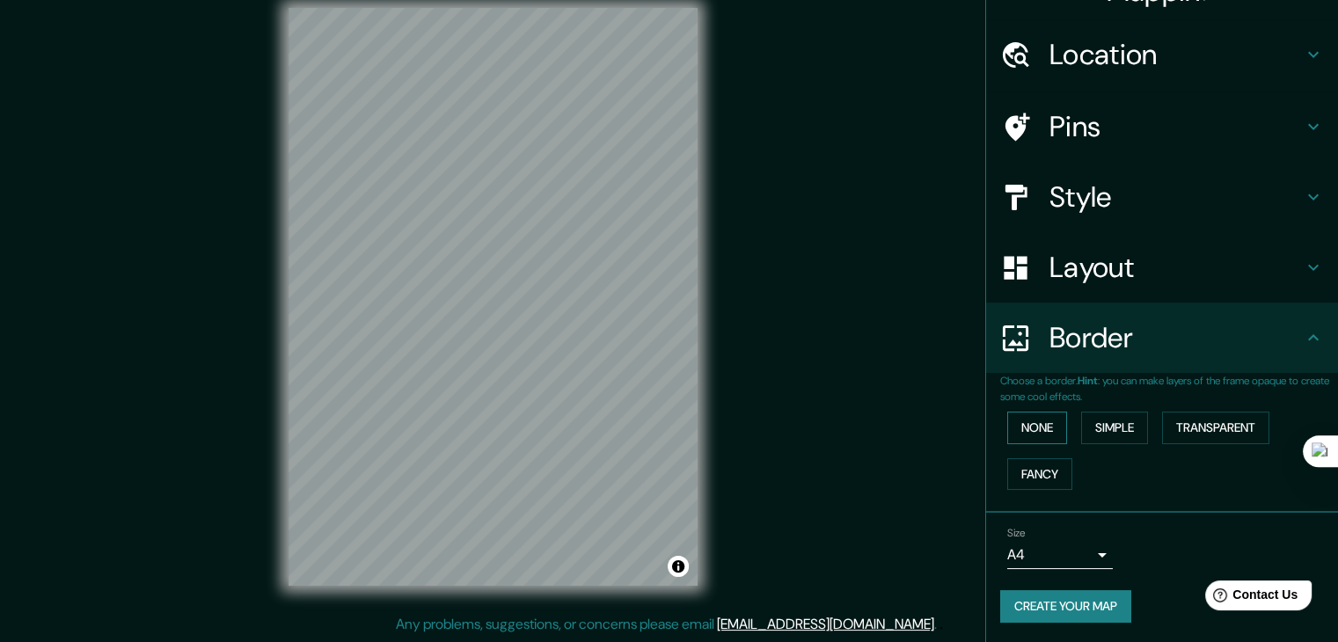
click at [1036, 434] on button "None" at bounding box center [1037, 428] width 60 height 33
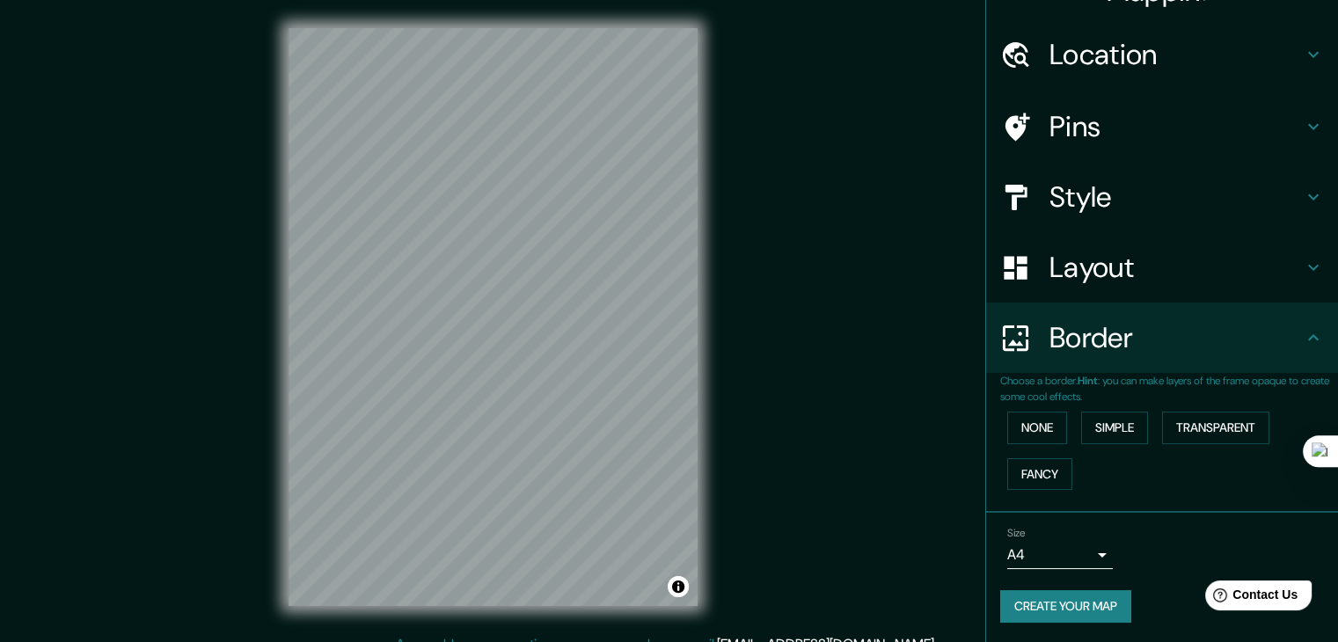
click at [1124, 602] on div "Create your map" at bounding box center [1162, 606] width 324 height 33
click at [1115, 602] on button "Create your map" at bounding box center [1065, 606] width 131 height 33
click at [1020, 586] on div "Size A4 single Create your map" at bounding box center [1162, 578] width 324 height 117
click at [1023, 606] on button "Create your map" at bounding box center [1065, 606] width 131 height 33
click at [1025, 609] on button "Create your map" at bounding box center [1065, 606] width 131 height 33
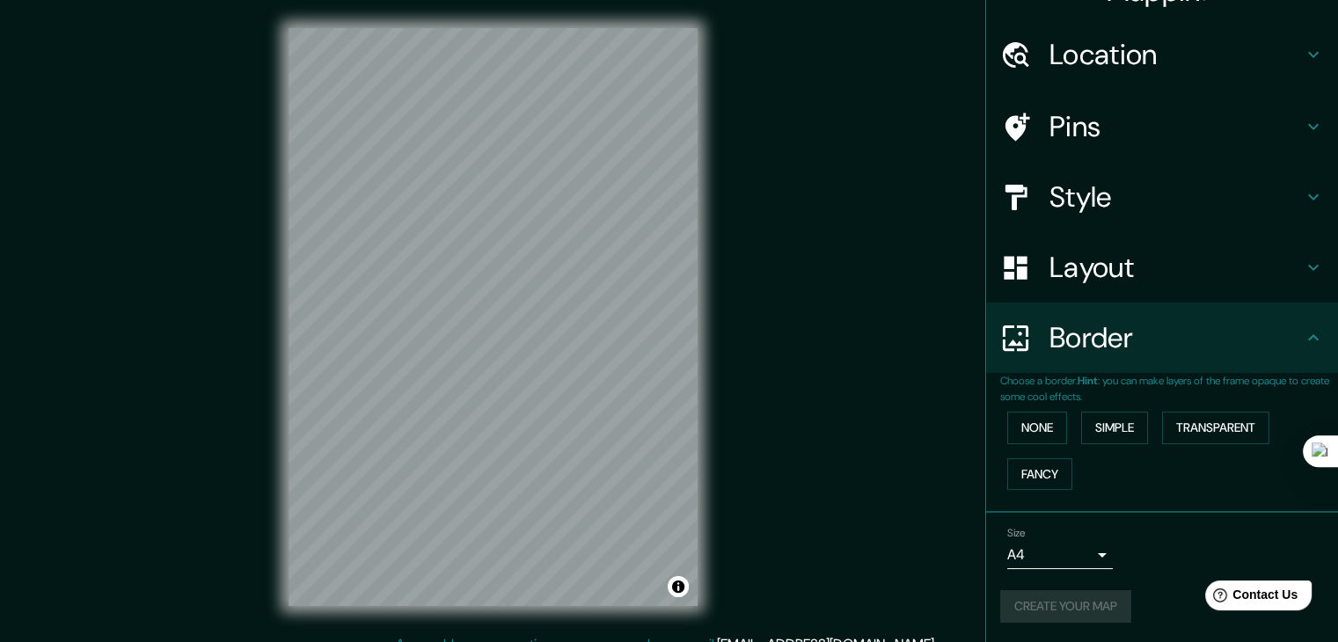
click at [1084, 547] on body "Mappin Location Trujillo, Departamento de La Libertad, Perú Trujillo Departamen…" at bounding box center [669, 321] width 1338 height 642
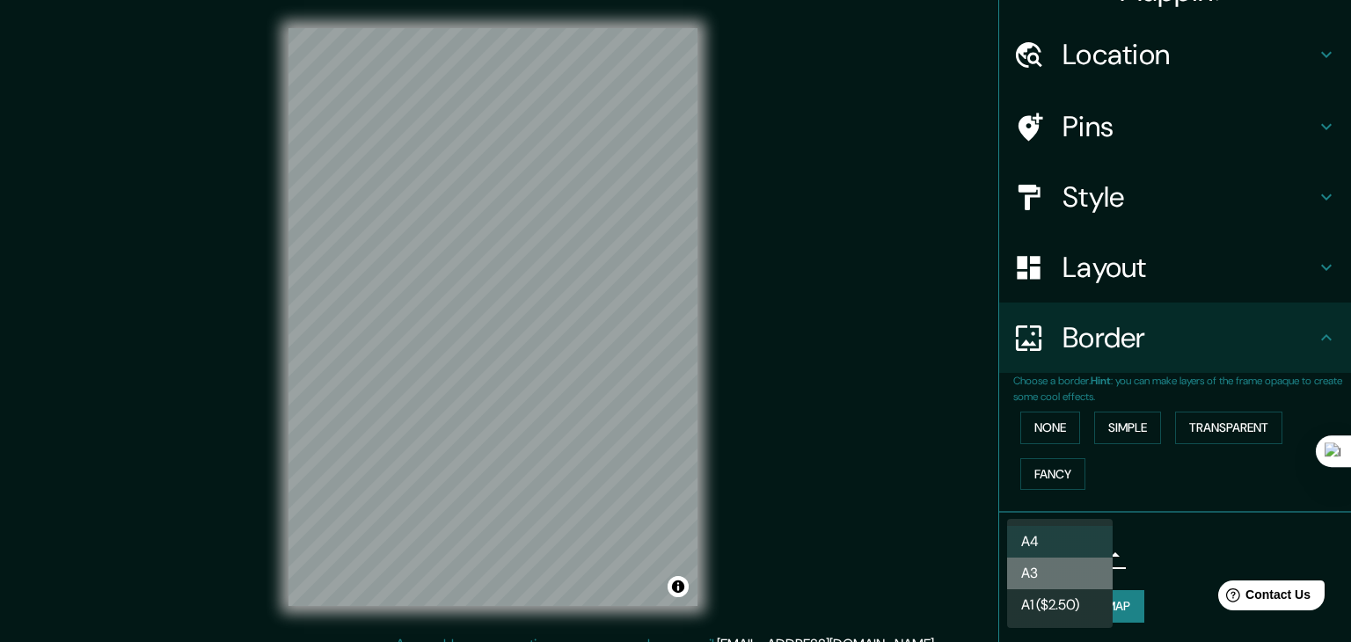
click at [1081, 566] on li "A3" at bounding box center [1060, 574] width 106 height 32
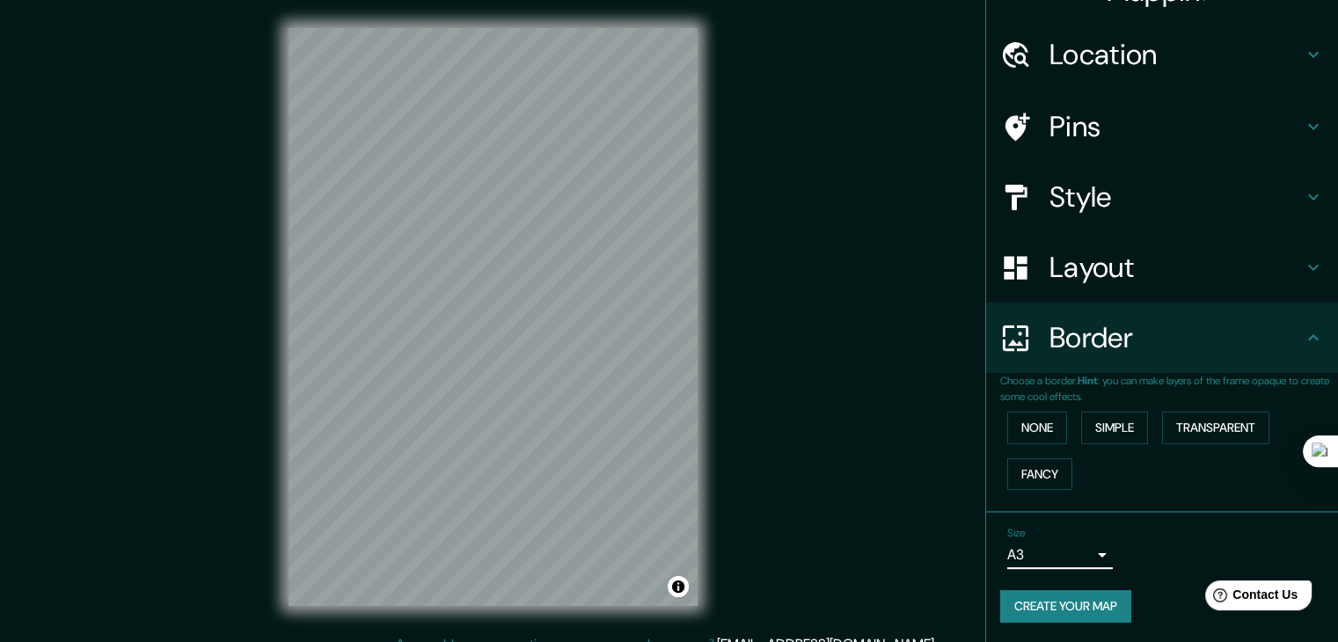
click at [1094, 599] on button "Create your map" at bounding box center [1065, 606] width 131 height 33
click at [1033, 595] on button "Create your map" at bounding box center [1065, 606] width 131 height 33
drag, startPoint x: 1047, startPoint y: 529, endPoint x: 1055, endPoint y: 550, distance: 22.1
click at [1047, 530] on div "Size A3 a4" at bounding box center [1060, 548] width 106 height 42
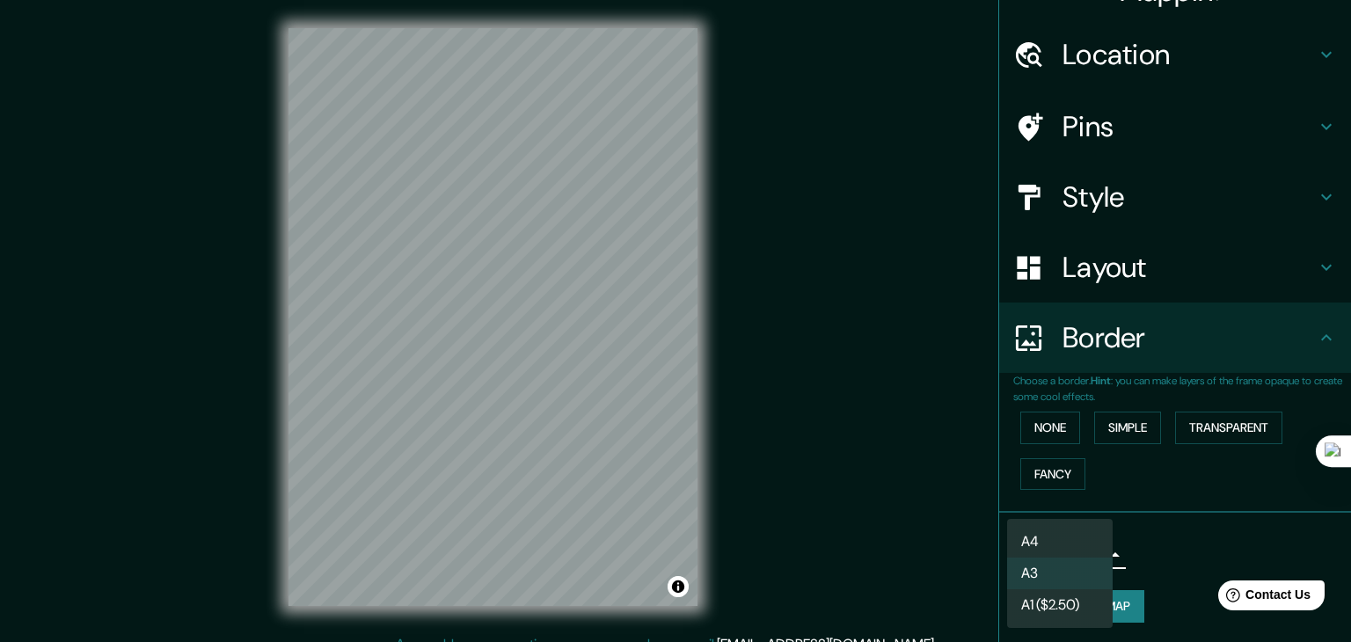
click at [1055, 550] on body "Mappin Location Trujillo, Departamento de La Libertad, Perú Trujillo Departamen…" at bounding box center [675, 321] width 1351 height 642
click at [1059, 539] on li "A4" at bounding box center [1060, 542] width 106 height 32
type input "single"
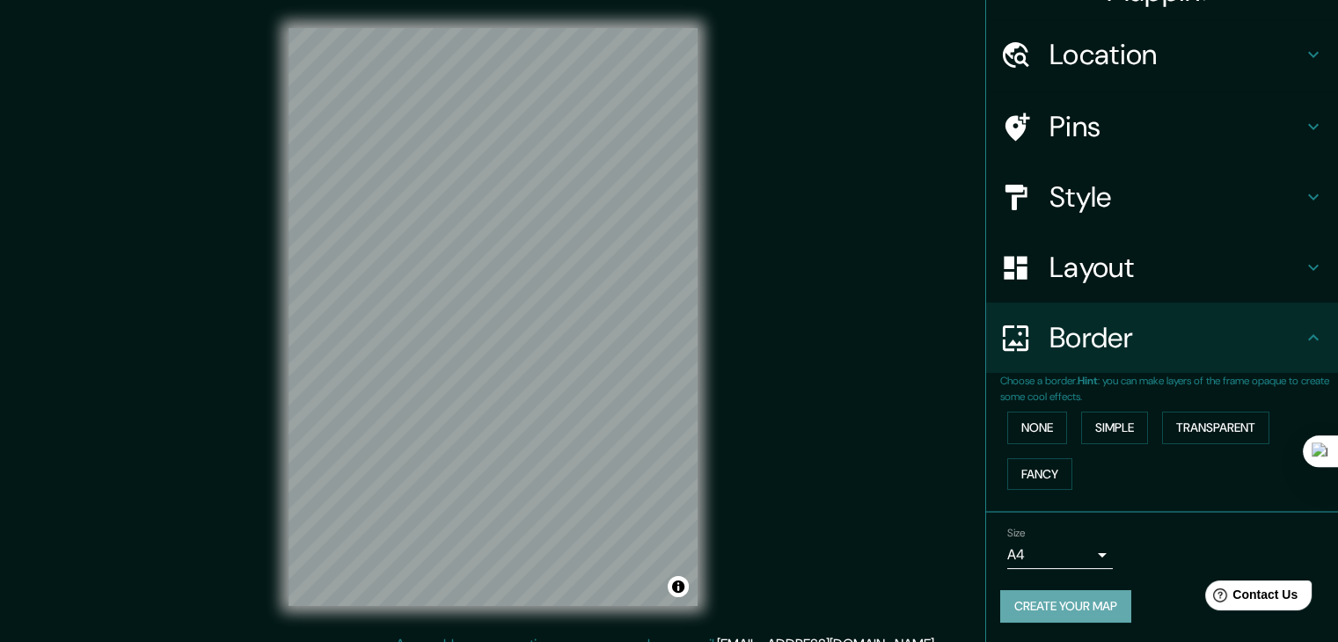
click at [1075, 595] on button "Create your map" at bounding box center [1065, 606] width 131 height 33
click at [1064, 597] on button "Create your map" at bounding box center [1065, 606] width 131 height 33
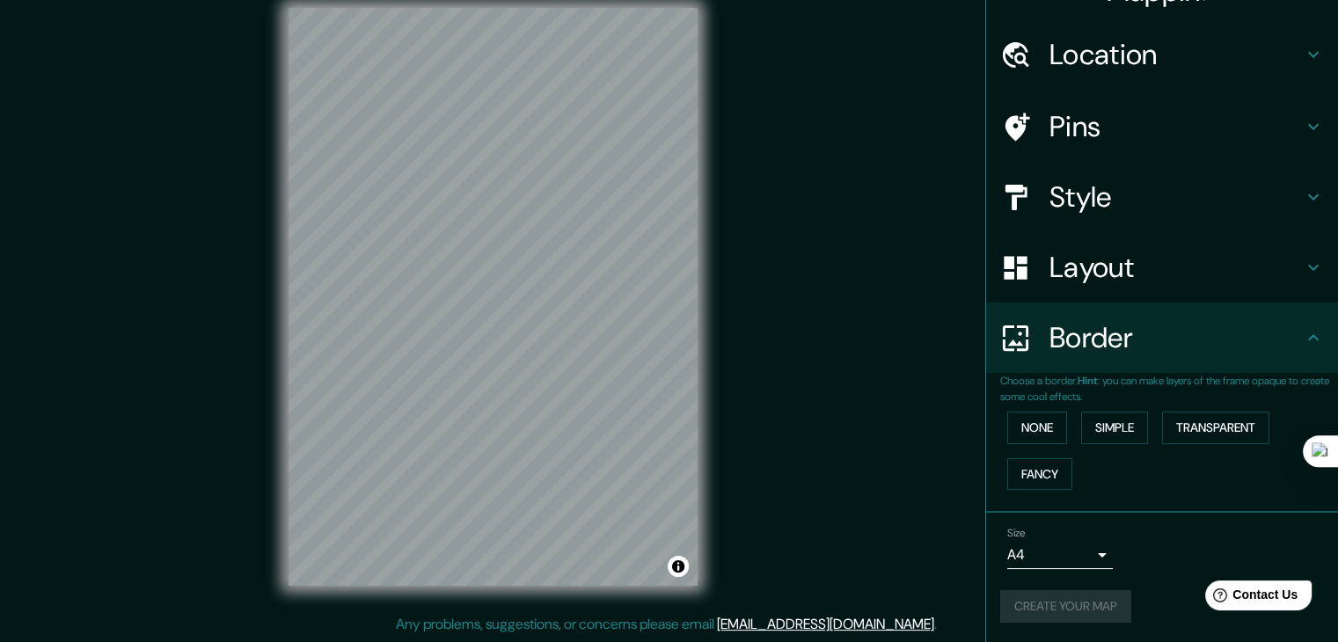
click at [1091, 612] on div "Create your map" at bounding box center [1162, 606] width 324 height 33
click at [858, 111] on div "Mappin Location Trujillo, Departamento de La Libertad, Perú Trujillo Departamen…" at bounding box center [669, 311] width 1338 height 662
click at [610, 176] on div at bounding box center [609, 172] width 14 height 14
click at [612, 171] on div at bounding box center [609, 172] width 14 height 14
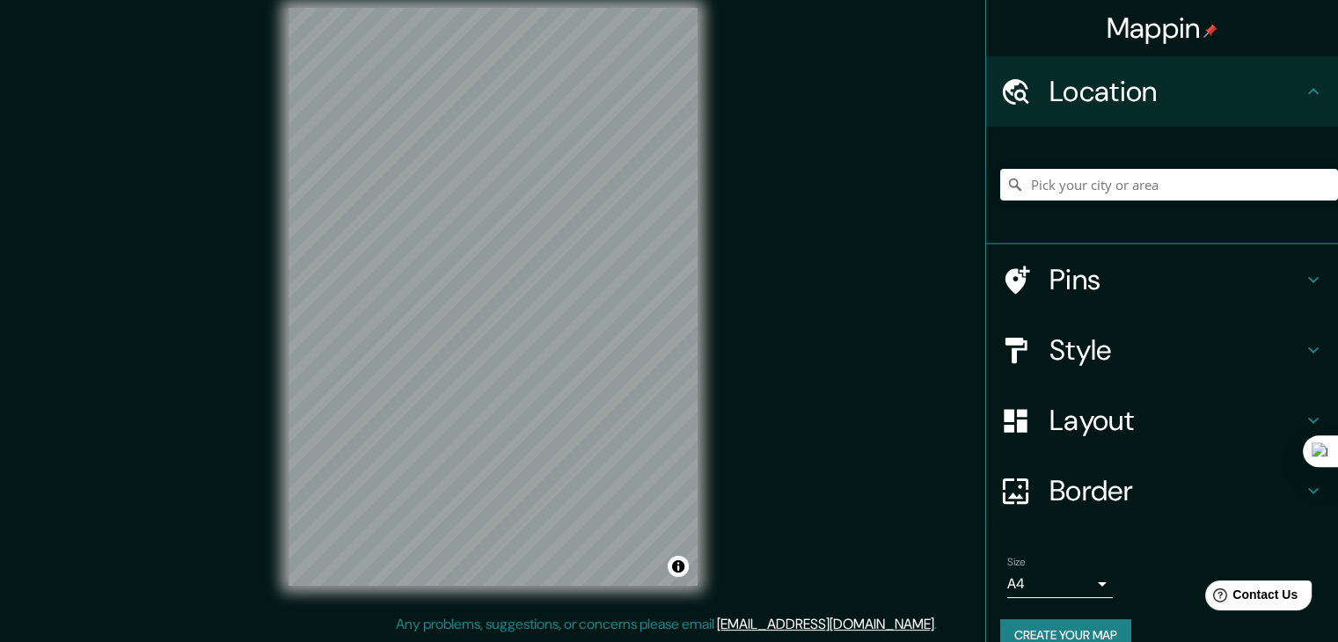
scroll to position [20, 0]
